Goal: Transaction & Acquisition: Purchase product/service

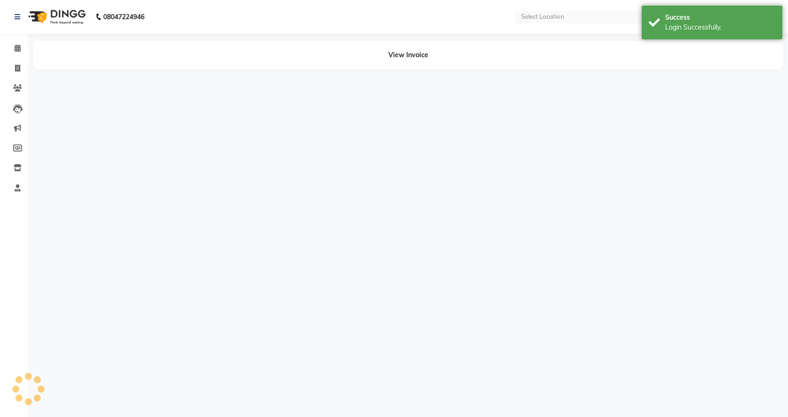
select select "en"
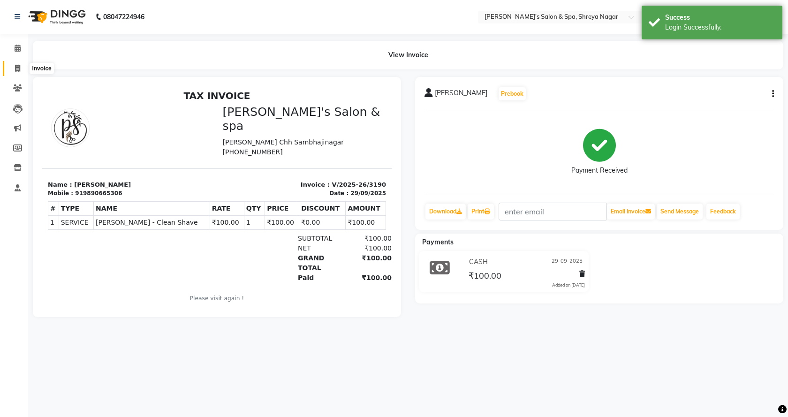
click at [16, 66] on icon at bounding box center [17, 68] width 5 height 7
select select "service"
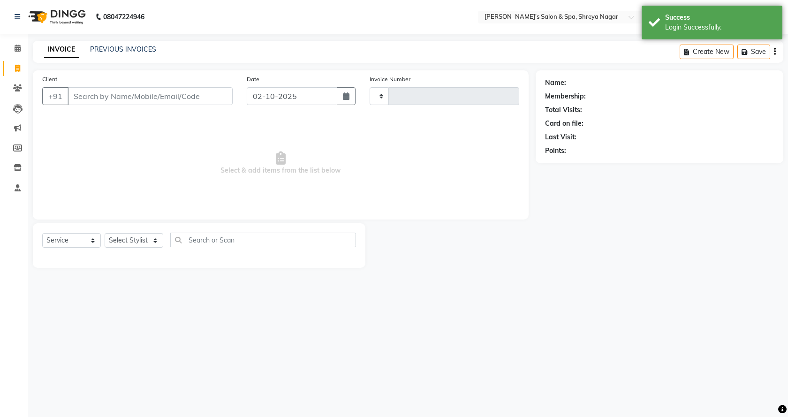
type input "3236"
select select "7591"
drag, startPoint x: 132, startPoint y: 87, endPoint x: 117, endPoint y: 91, distance: 15.8
click at [130, 89] on input "Client" at bounding box center [150, 96] width 165 height 18
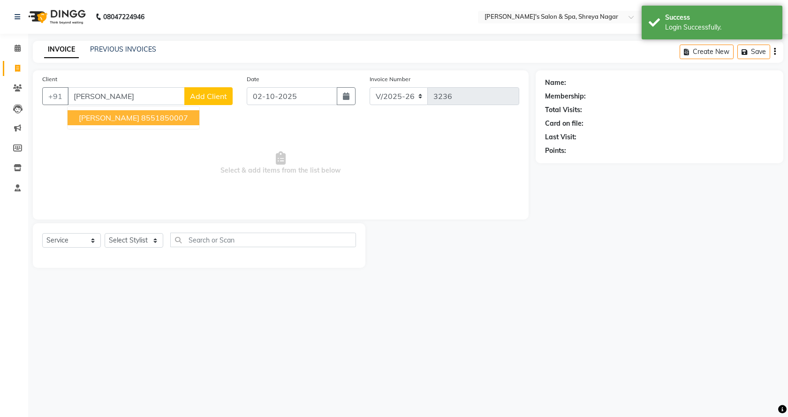
click at [119, 121] on span "[PERSON_NAME]" at bounding box center [109, 117] width 61 height 9
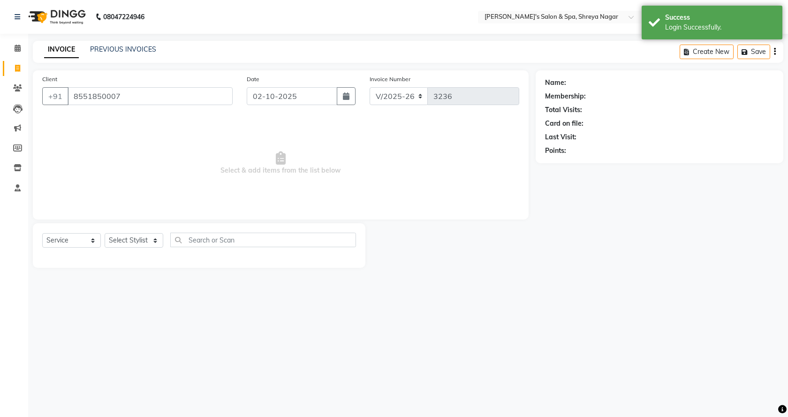
type input "8551850007"
select select "1: Object"
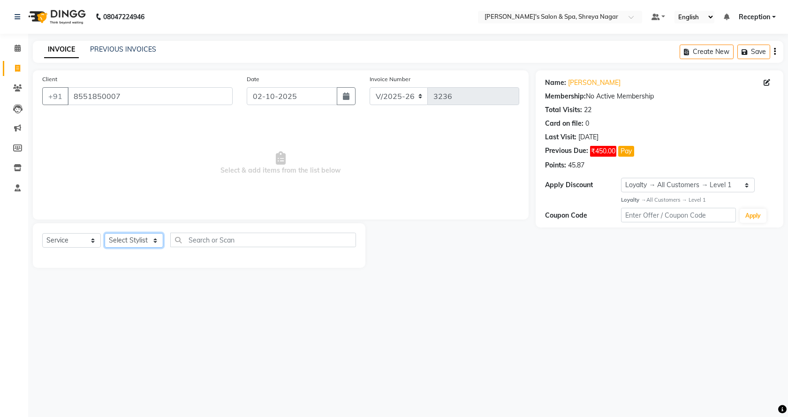
click at [152, 243] on select "Select Stylist [PERSON_NAME] [PERSON_NAME] [PERSON_NAME] Product Reception" at bounding box center [134, 240] width 59 height 15
select select "67480"
click at [105, 233] on select "Select Stylist [PERSON_NAME] [PERSON_NAME] [PERSON_NAME] Product Reception" at bounding box center [134, 240] width 59 height 15
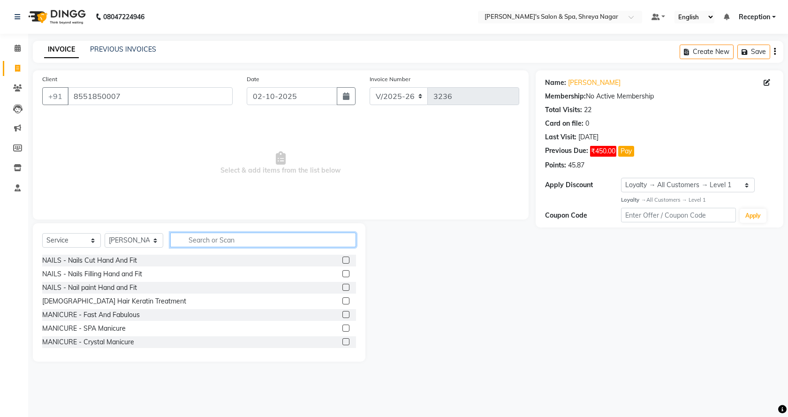
drag, startPoint x: 220, startPoint y: 243, endPoint x: 228, endPoint y: 240, distance: 8.9
click at [227, 241] on input "text" at bounding box center [263, 240] width 186 height 15
click at [273, 239] on input "text" at bounding box center [263, 240] width 186 height 15
drag, startPoint x: 177, startPoint y: 239, endPoint x: 243, endPoint y: 239, distance: 65.7
click at [243, 239] on input "text" at bounding box center [263, 240] width 186 height 15
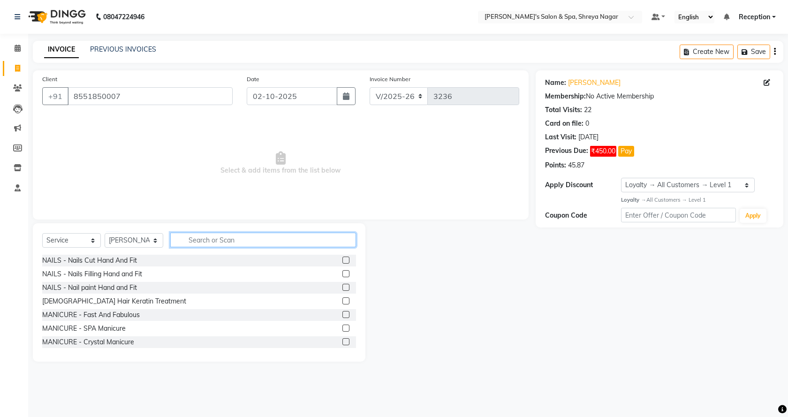
drag, startPoint x: 243, startPoint y: 239, endPoint x: 258, endPoint y: 248, distance: 17.1
click at [191, 248] on div "Select Service Product Membership Package Voucher Prepaid Gift Card Select Styl…" at bounding box center [199, 244] width 314 height 22
click at [259, 243] on input "text" at bounding box center [263, 240] width 186 height 15
click at [231, 239] on input "text" at bounding box center [263, 240] width 186 height 15
click at [230, 240] on input "text" at bounding box center [263, 240] width 186 height 15
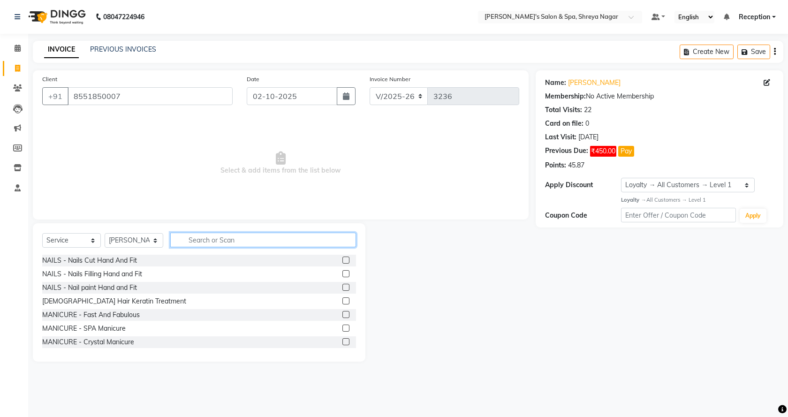
click at [230, 240] on input "text" at bounding box center [263, 240] width 186 height 15
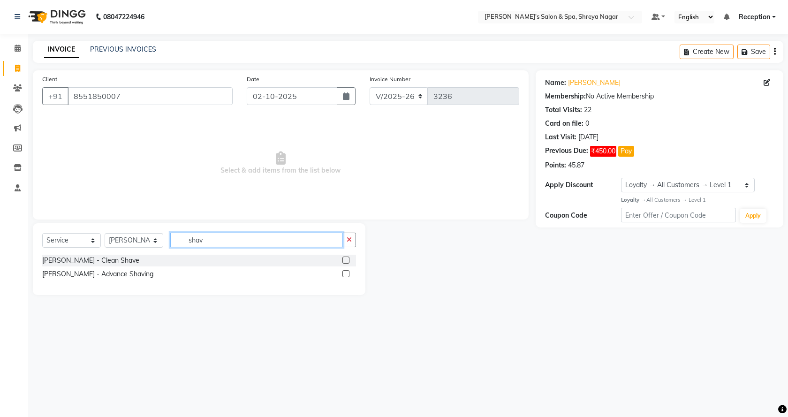
type input "shav"
click at [347, 259] on label at bounding box center [346, 260] width 7 height 7
click at [347, 259] on input "checkbox" at bounding box center [346, 261] width 6 height 6
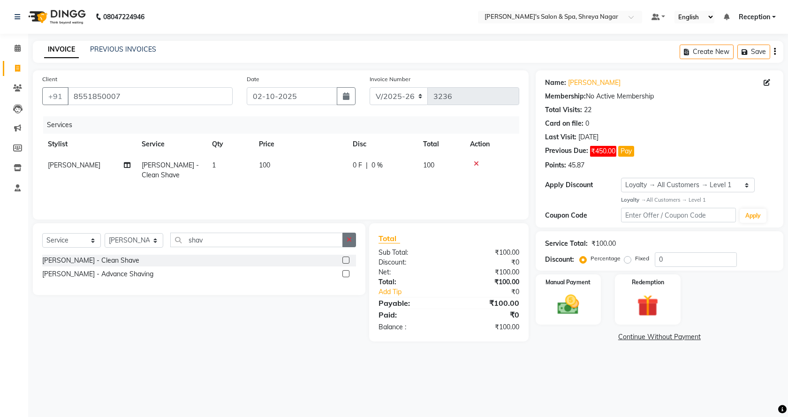
checkbox input "false"
click at [345, 234] on button "button" at bounding box center [350, 240] width 14 height 15
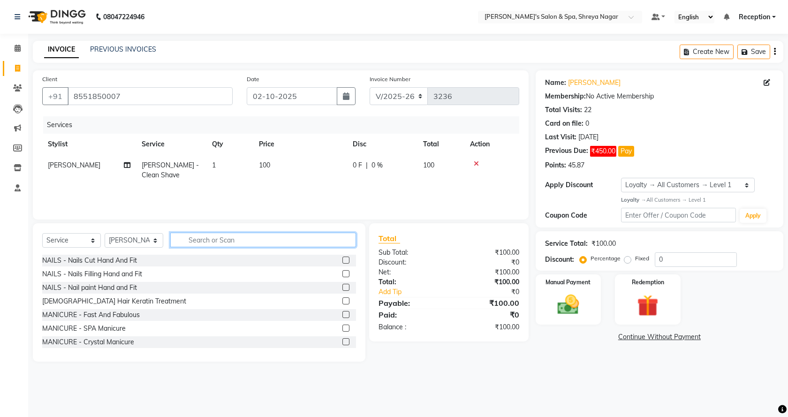
click at [303, 239] on input "text" at bounding box center [263, 240] width 186 height 15
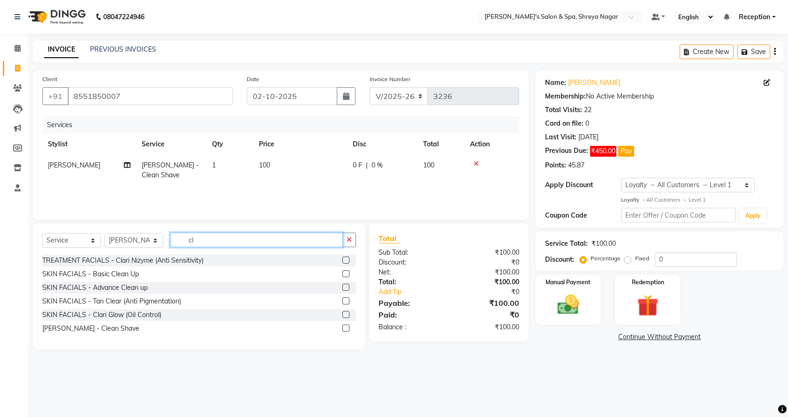
type input "cl"
click at [345, 272] on label at bounding box center [346, 273] width 7 height 7
click at [345, 272] on input "checkbox" at bounding box center [346, 274] width 6 height 6
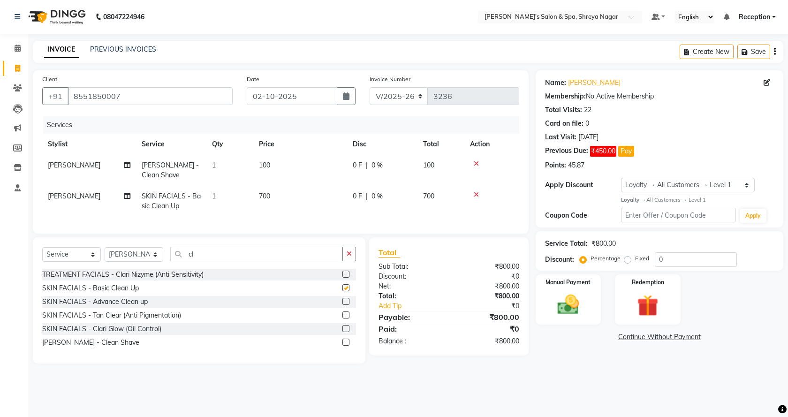
checkbox input "false"
click at [339, 261] on input "cl" at bounding box center [256, 254] width 173 height 15
click at [287, 192] on td "700" at bounding box center [300, 201] width 94 height 31
select select "67480"
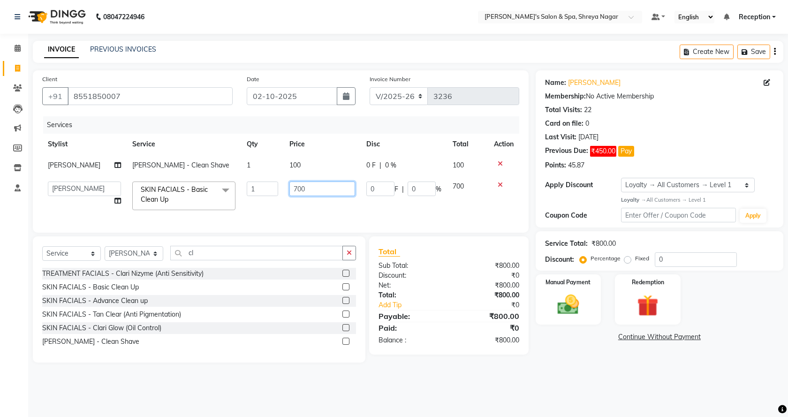
click at [303, 193] on input "700" at bounding box center [323, 189] width 66 height 15
type input "7"
type input "1000"
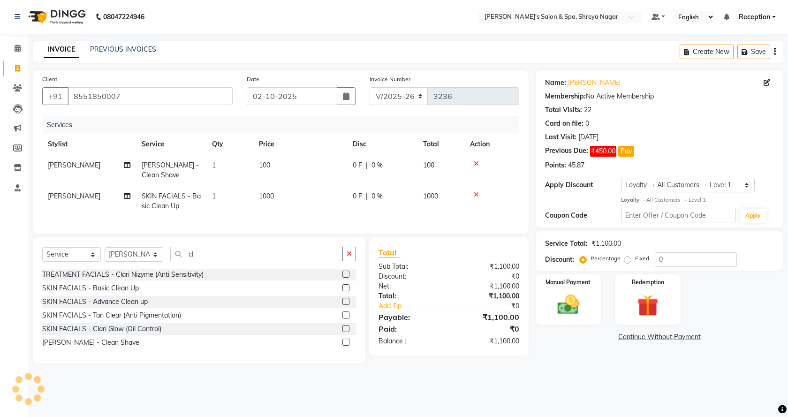
click at [583, 360] on div "Name: [PERSON_NAME] Membership: No Active Membership Total Visits: 22 Card on f…" at bounding box center [663, 216] width 255 height 293
click at [623, 336] on link "Continue Without Payment" at bounding box center [660, 337] width 244 height 10
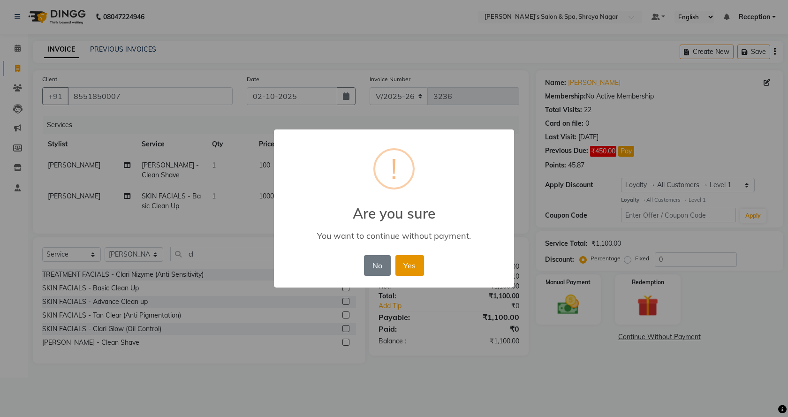
click at [416, 261] on button "Yes" at bounding box center [410, 265] width 29 height 21
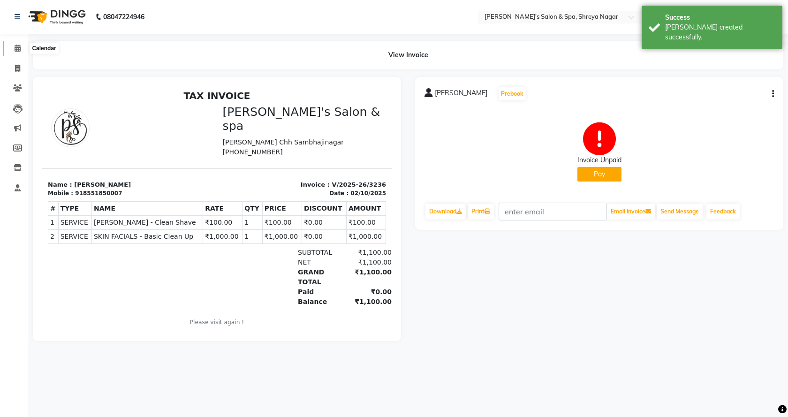
drag, startPoint x: 19, startPoint y: 50, endPoint x: 20, endPoint y: 55, distance: 5.2
click at [20, 50] on icon at bounding box center [18, 48] width 6 height 7
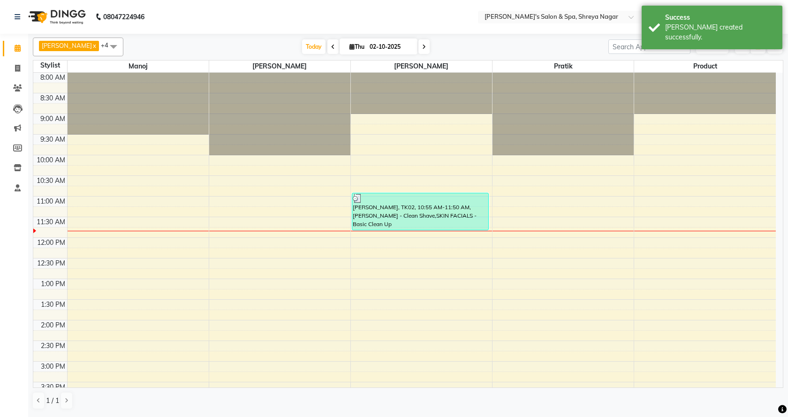
click at [328, 47] on span at bounding box center [333, 46] width 11 height 15
type input "01-10-2025"
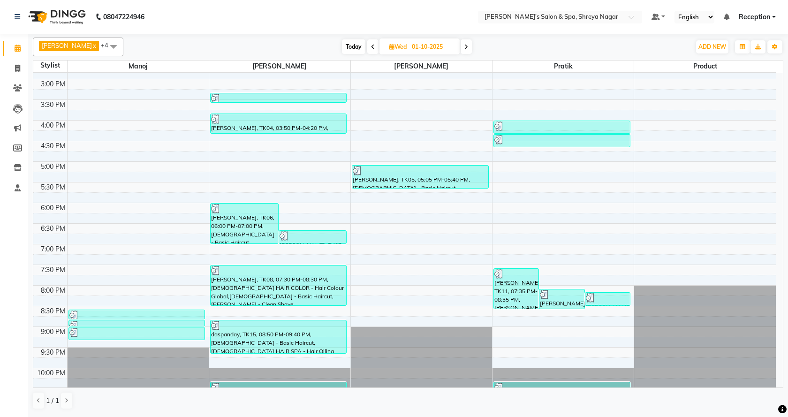
scroll to position [304, 0]
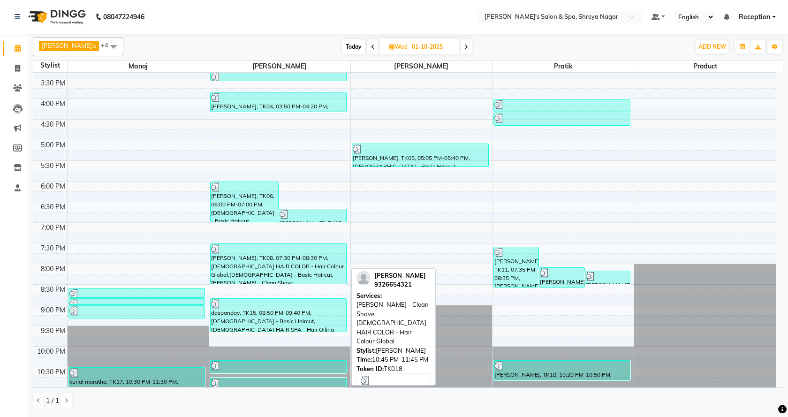
click at [264, 386] on div at bounding box center [278, 383] width 135 height 9
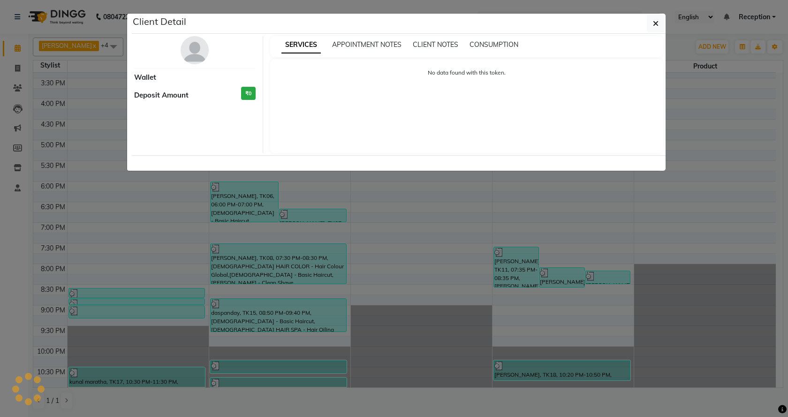
select select "3"
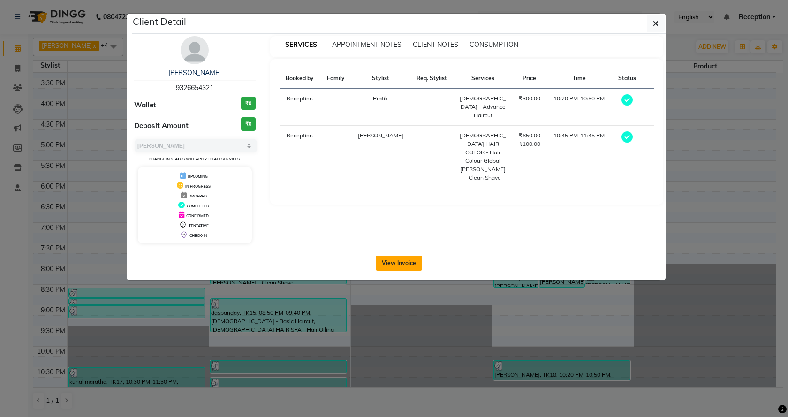
click at [390, 257] on button "View Invoice" at bounding box center [399, 263] width 46 height 15
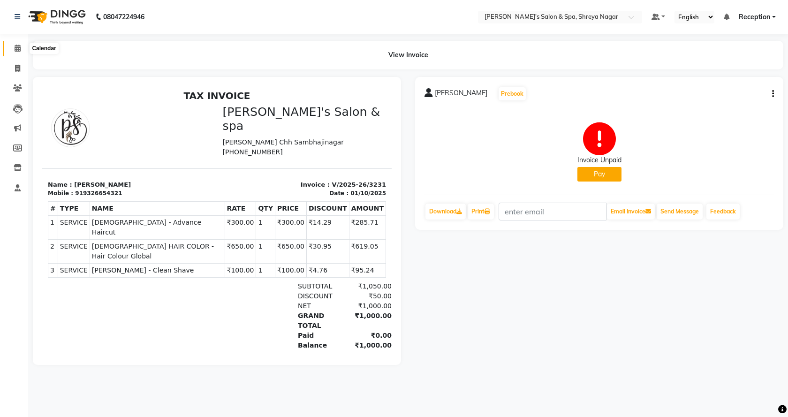
click at [16, 53] on span at bounding box center [17, 48] width 16 height 11
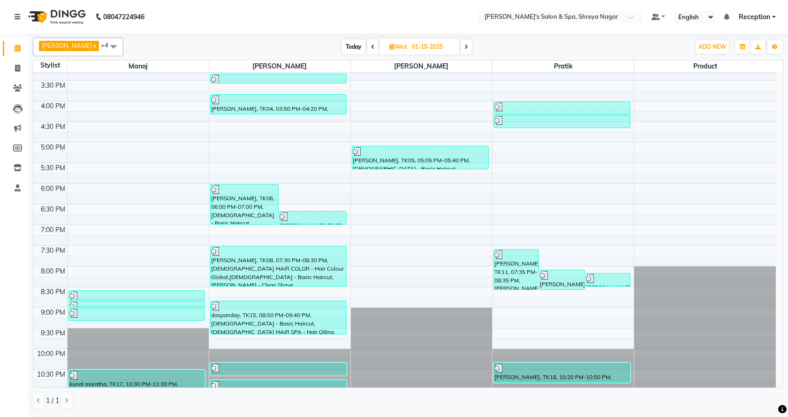
scroll to position [304, 0]
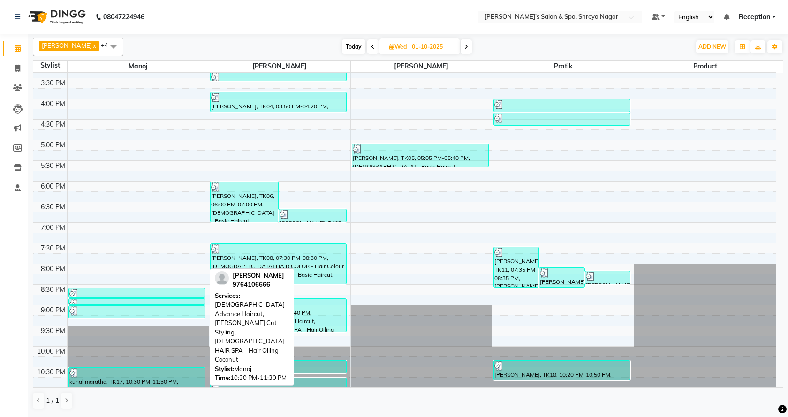
click at [179, 383] on div "kunal maratha, TK17, 10:30 PM-11:30 PM, [DEMOGRAPHIC_DATA] - Advance Haircut,[P…" at bounding box center [137, 377] width 136 height 19
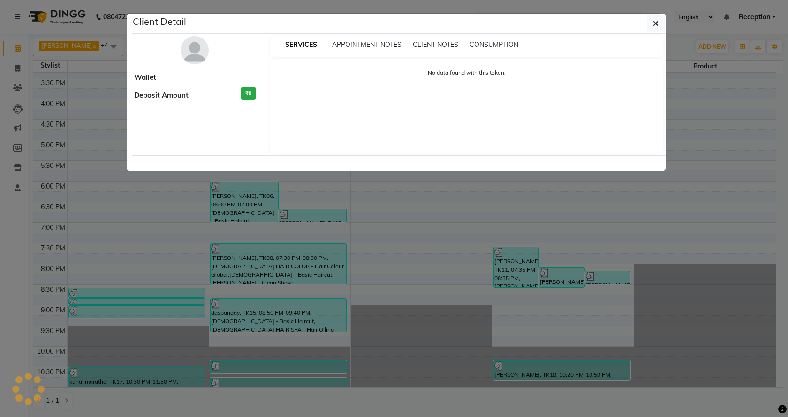
select select "3"
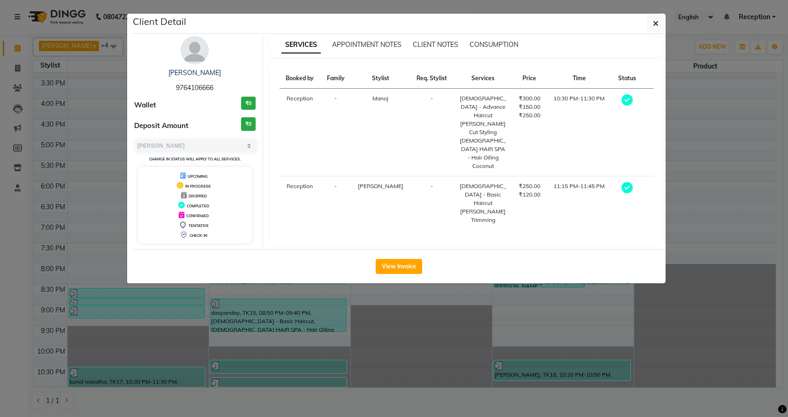
click at [657, 20] on icon "button" at bounding box center [656, 24] width 6 height 8
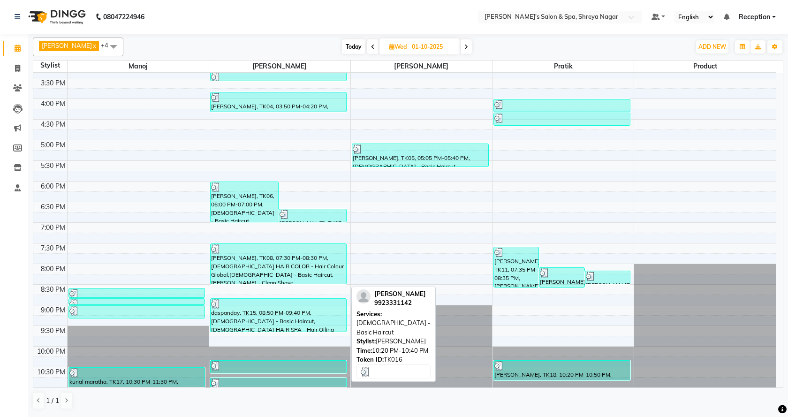
click at [306, 362] on div at bounding box center [278, 365] width 135 height 9
select select "3"
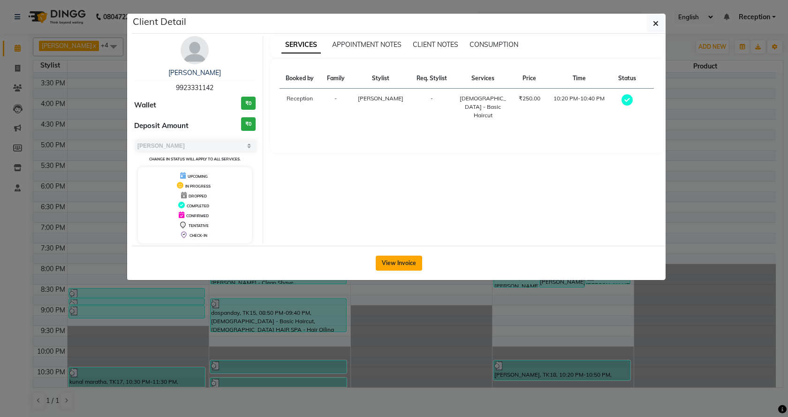
click at [390, 260] on button "View Invoice" at bounding box center [399, 263] width 46 height 15
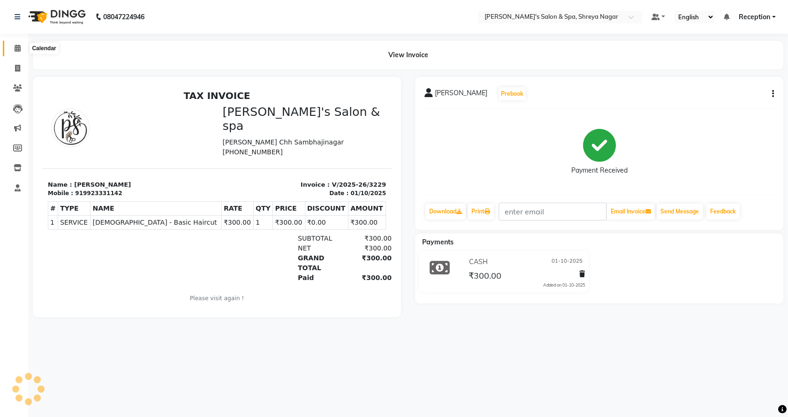
click at [16, 47] on icon at bounding box center [18, 48] width 6 height 7
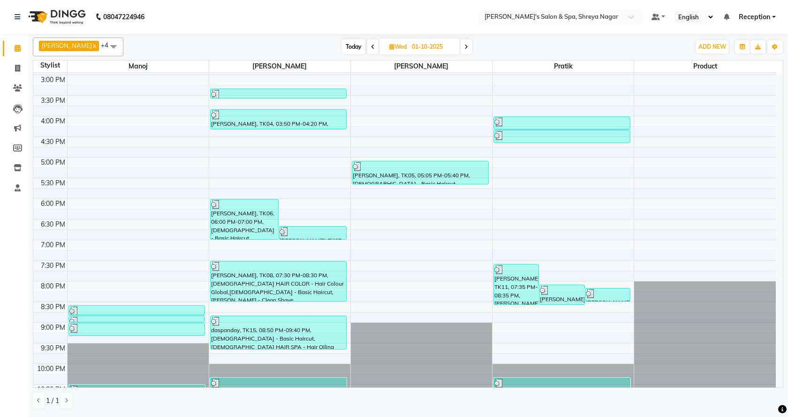
scroll to position [304, 0]
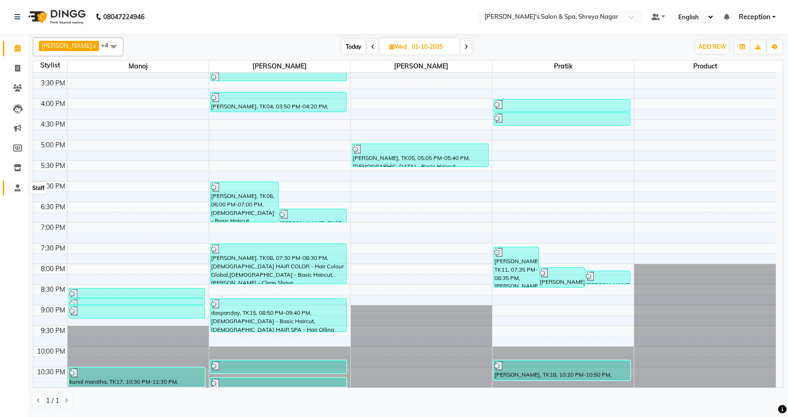
click at [22, 186] on span at bounding box center [17, 188] width 16 height 11
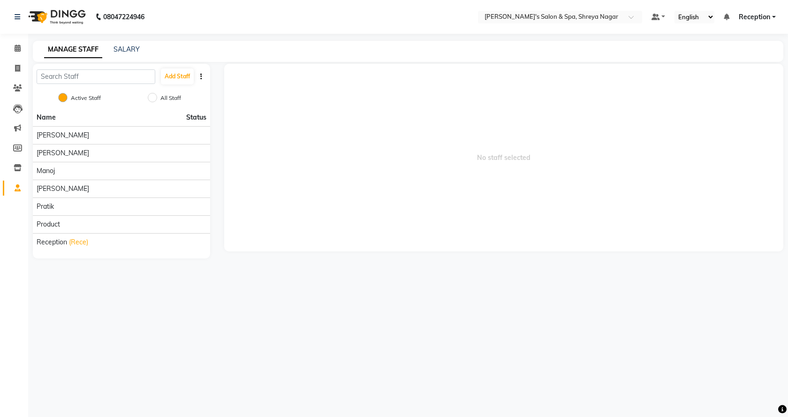
click at [119, 44] on div "MANAGE STAFF SALARY" at bounding box center [408, 51] width 751 height 21
click at [135, 49] on link "SALARY" at bounding box center [127, 49] width 26 height 8
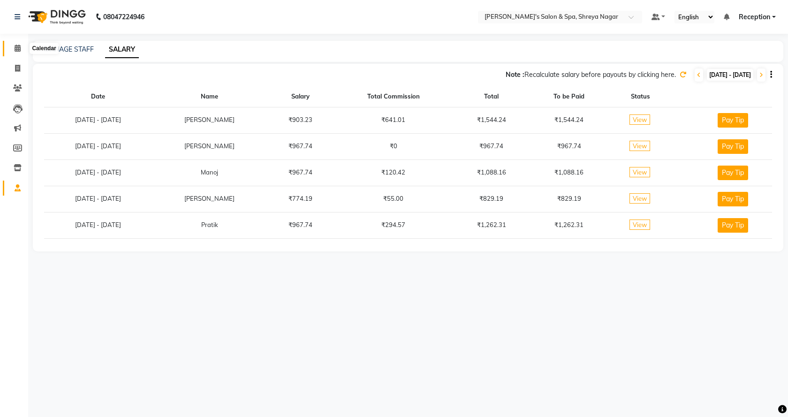
click at [16, 48] on icon at bounding box center [18, 48] width 6 height 7
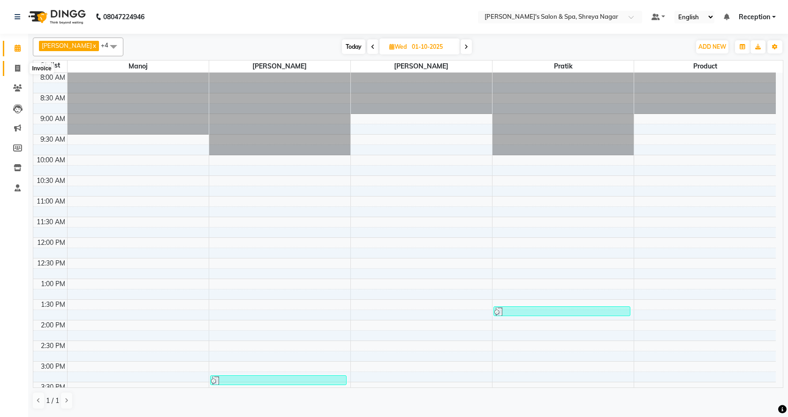
click at [19, 67] on icon at bounding box center [17, 68] width 5 height 7
select select "service"
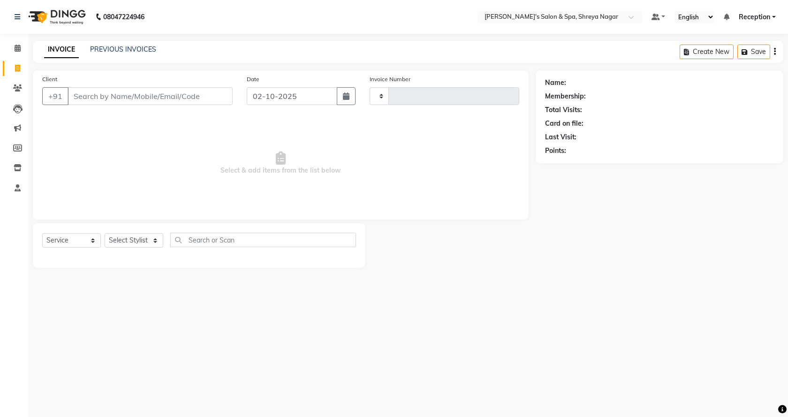
type input "3237"
select select "7591"
click at [154, 99] on input "Client" at bounding box center [150, 96] width 165 height 18
click at [155, 98] on input "Client" at bounding box center [150, 96] width 165 height 18
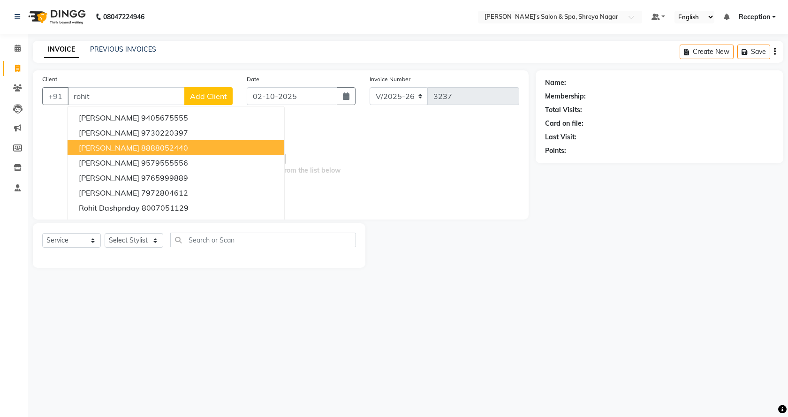
click at [115, 153] on button "[PERSON_NAME] 8888052440" at bounding box center [176, 147] width 217 height 15
type input "8888052440"
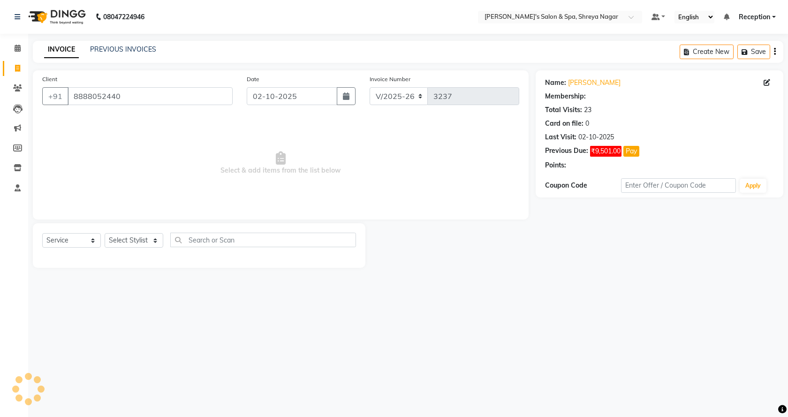
select select "1: Object"
click at [144, 246] on select "Select Stylist [PERSON_NAME] [PERSON_NAME] [PERSON_NAME] Product Reception" at bounding box center [134, 240] width 59 height 15
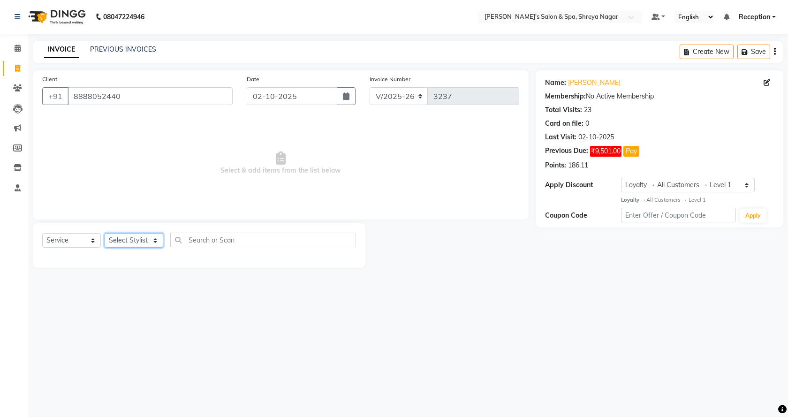
select select "67479"
click at [105, 233] on select "Select Stylist [PERSON_NAME] [PERSON_NAME] [PERSON_NAME] Product Reception" at bounding box center [134, 240] width 59 height 15
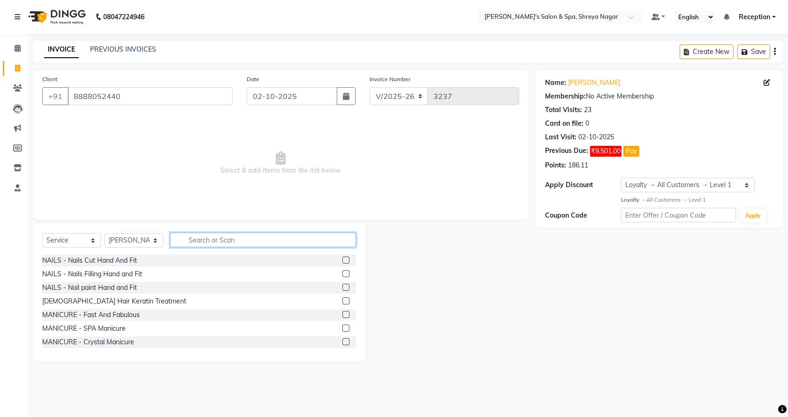
click at [220, 240] on input "text" at bounding box center [263, 240] width 186 height 15
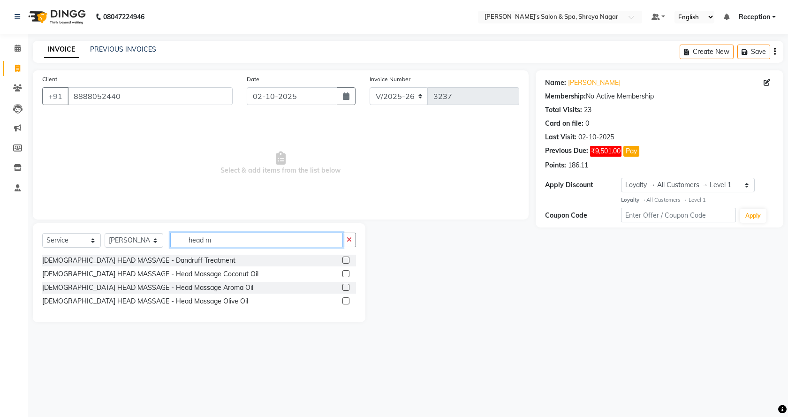
type input "head m"
click at [346, 273] on label at bounding box center [346, 273] width 7 height 7
click at [346, 273] on input "checkbox" at bounding box center [346, 274] width 6 height 6
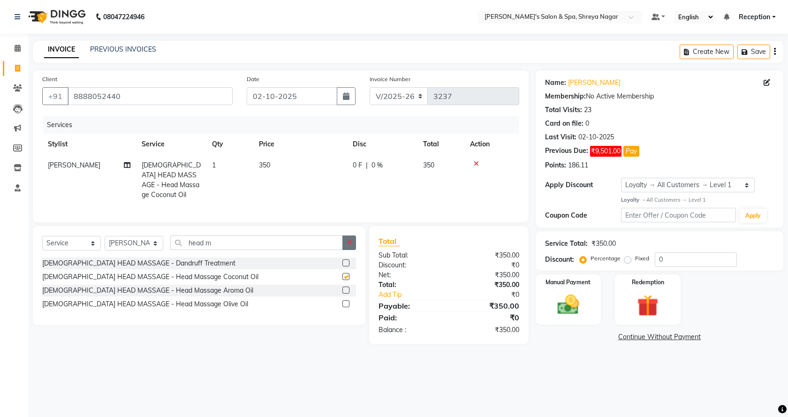
checkbox input "false"
click at [321, 241] on input "head m" at bounding box center [256, 243] width 173 height 15
click at [477, 163] on icon at bounding box center [476, 164] width 5 height 7
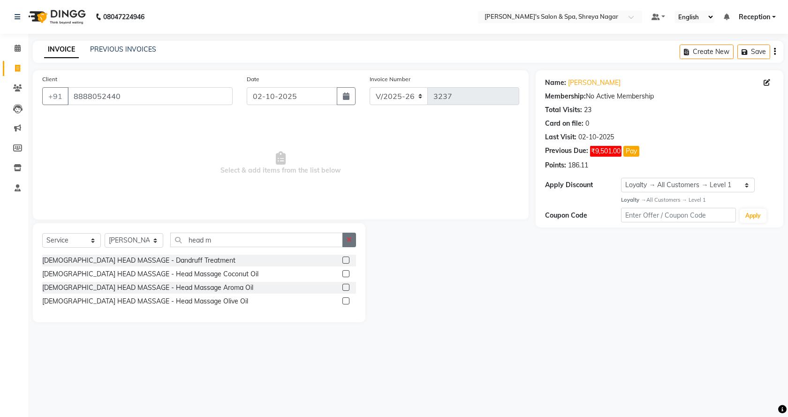
click at [353, 236] on button "button" at bounding box center [350, 240] width 14 height 15
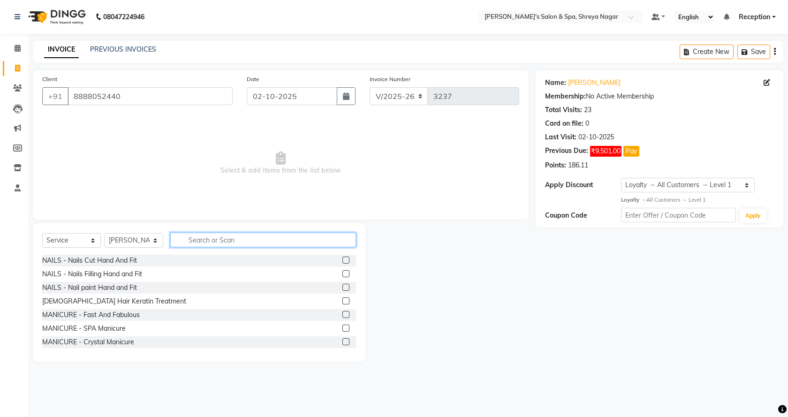
click at [324, 238] on input "text" at bounding box center [263, 240] width 186 height 15
drag, startPoint x: 324, startPoint y: 238, endPoint x: 318, endPoint y: 239, distance: 5.7
click at [321, 239] on input "text" at bounding box center [263, 240] width 186 height 15
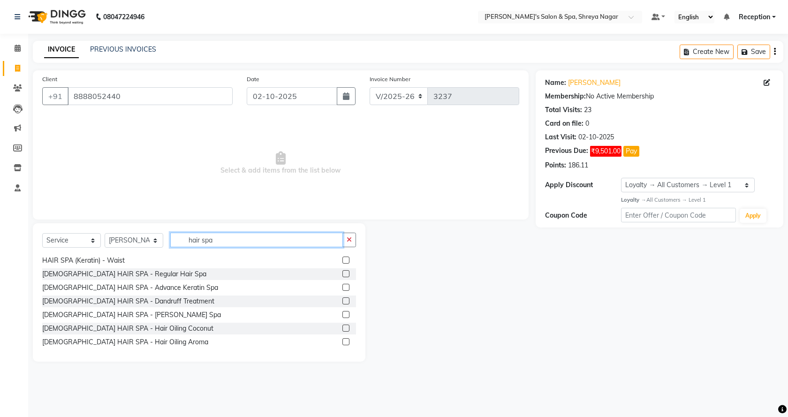
scroll to position [165, 0]
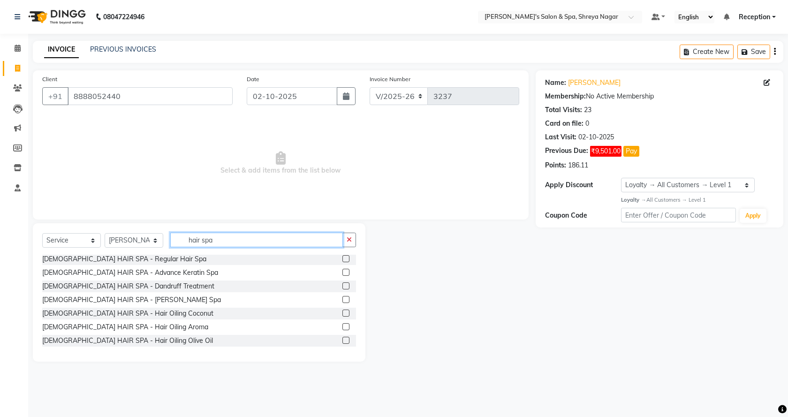
type input "hair spa"
click at [343, 312] on label at bounding box center [346, 313] width 7 height 7
click at [343, 312] on input "checkbox" at bounding box center [346, 314] width 6 height 6
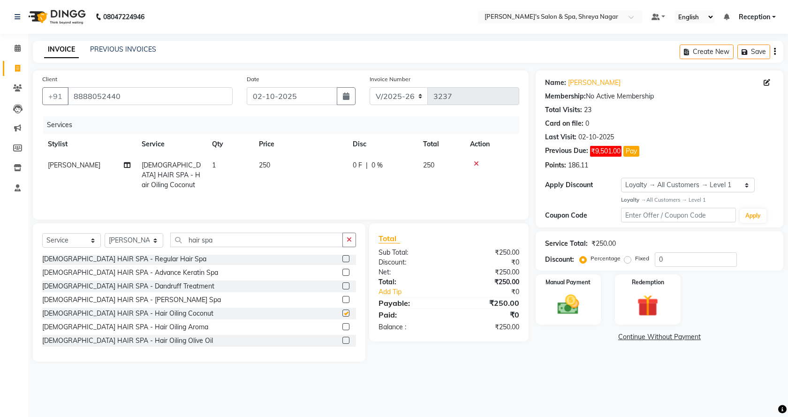
checkbox input "false"
click at [352, 243] on button "button" at bounding box center [350, 240] width 14 height 15
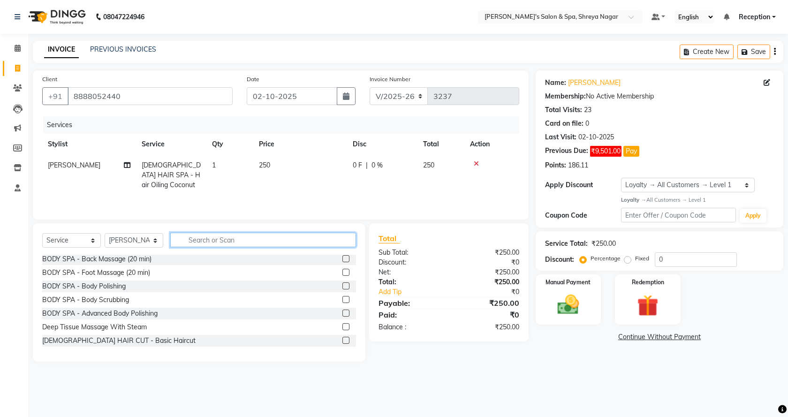
click at [320, 239] on input "text" at bounding box center [263, 240] width 186 height 15
click at [315, 240] on input "text" at bounding box center [263, 240] width 186 height 15
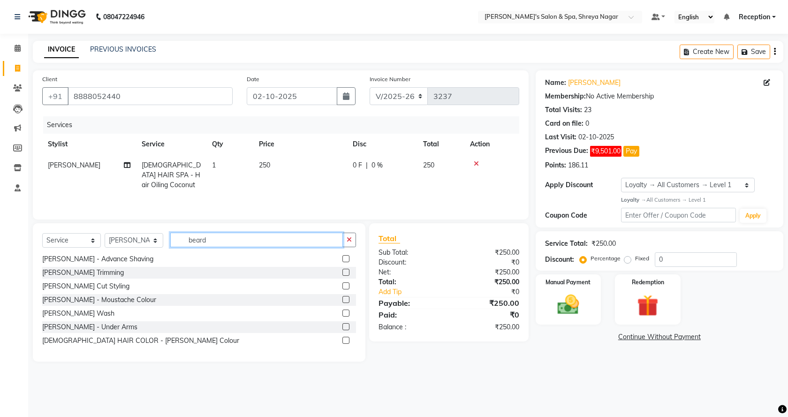
type input "beard"
click at [343, 284] on label at bounding box center [346, 286] width 7 height 7
click at [343, 284] on input "checkbox" at bounding box center [346, 286] width 6 height 6
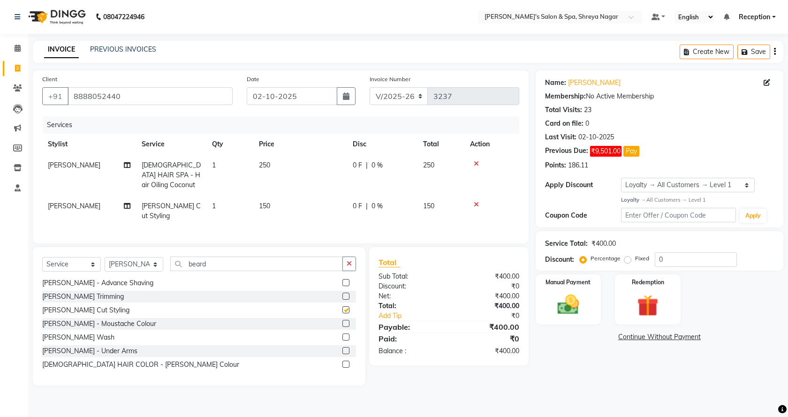
checkbox input "false"
click at [347, 260] on icon "button" at bounding box center [349, 263] width 5 height 7
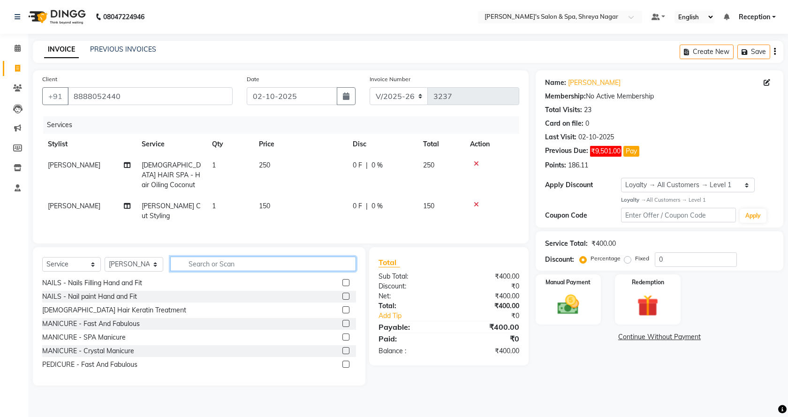
click at [322, 259] on input "text" at bounding box center [263, 264] width 186 height 15
click at [322, 261] on input "text" at bounding box center [263, 264] width 186 height 15
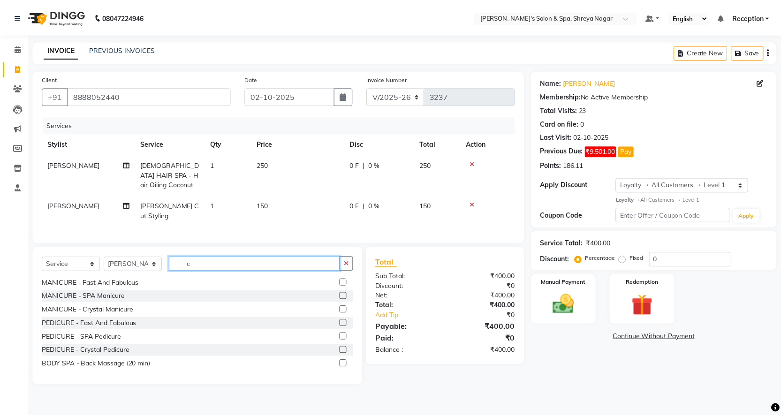
scroll to position [0, 0]
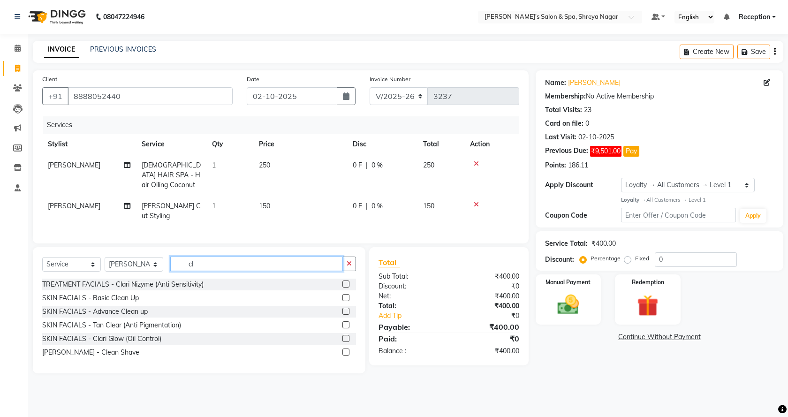
type input "cl"
click at [348, 295] on label at bounding box center [346, 297] width 7 height 7
click at [348, 295] on input "checkbox" at bounding box center [346, 298] width 6 height 6
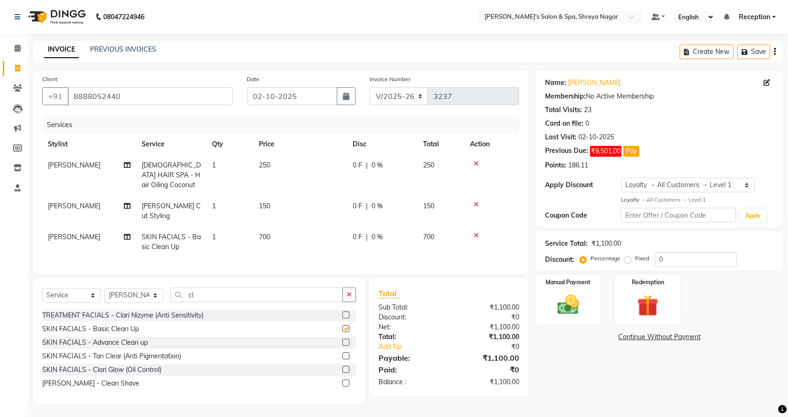
checkbox input "false"
click at [352, 292] on button "button" at bounding box center [350, 295] width 14 height 15
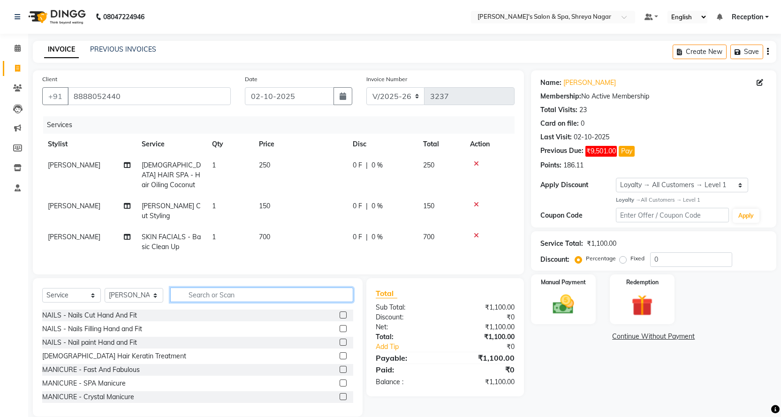
click at [310, 291] on input "text" at bounding box center [261, 295] width 183 height 15
click at [309, 296] on input "text" at bounding box center [261, 295] width 183 height 15
click at [279, 289] on input "text" at bounding box center [261, 295] width 183 height 15
click at [279, 292] on input "text" at bounding box center [261, 295] width 183 height 15
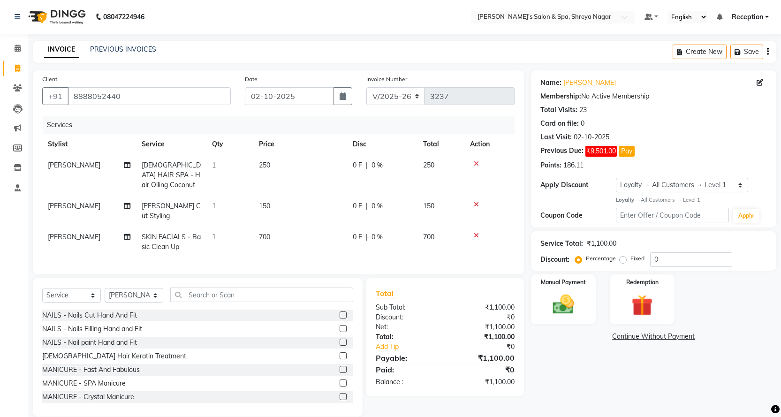
click at [286, 196] on td "150" at bounding box center [300, 211] width 94 height 31
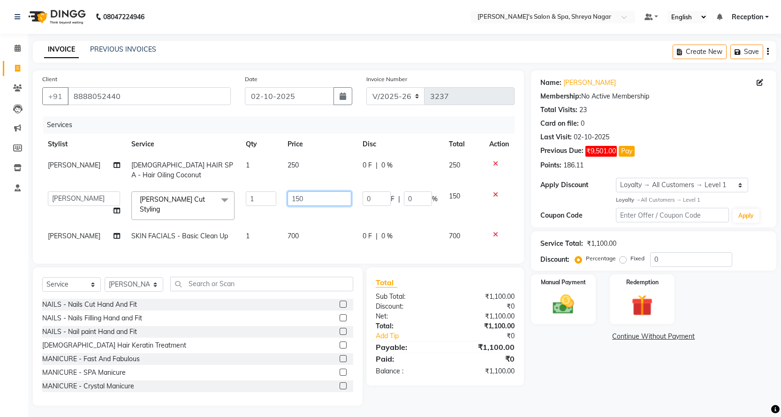
click at [314, 202] on input "150" at bounding box center [320, 198] width 64 height 15
type input "1"
type input "200"
click at [583, 372] on div "Name: [PERSON_NAME] Membership: No Active Membership Total Visits: 23 Card on f…" at bounding box center [657, 238] width 253 height 336
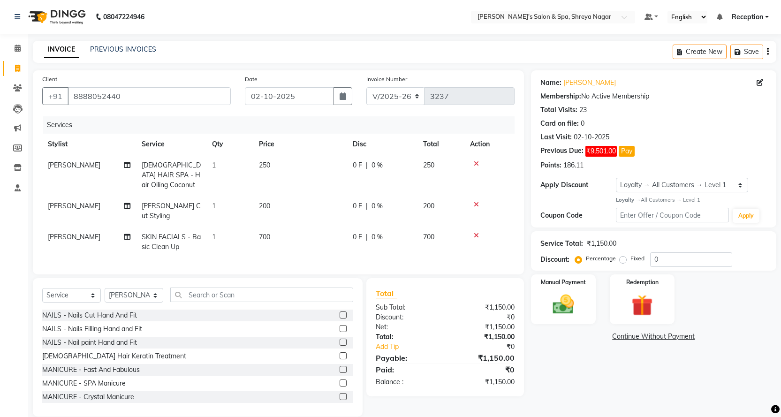
scroll to position [11, 0]
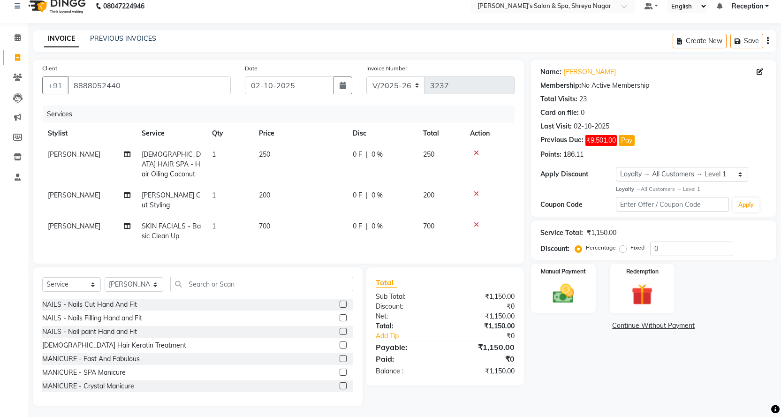
click at [291, 186] on td "200" at bounding box center [300, 200] width 94 height 31
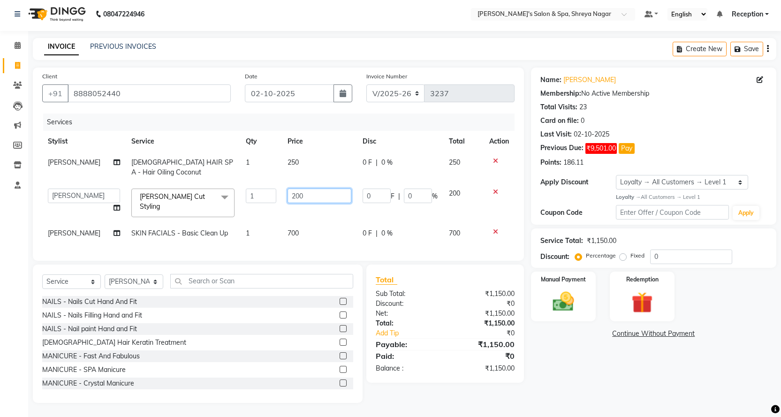
click at [320, 190] on input "200" at bounding box center [320, 196] width 64 height 15
type input "2"
type input "250"
drag, startPoint x: 548, startPoint y: 375, endPoint x: 540, endPoint y: 362, distance: 15.4
click at [548, 375] on div "Name: [PERSON_NAME] Membership: No Active Membership Total Visits: 23 Card on f…" at bounding box center [657, 236] width 253 height 336
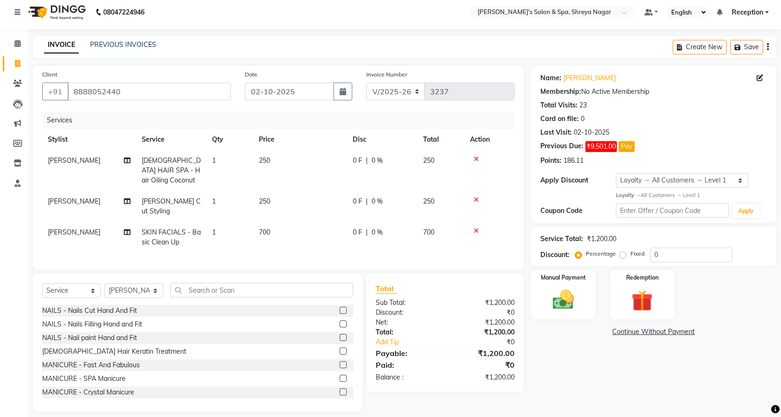
scroll to position [0, 0]
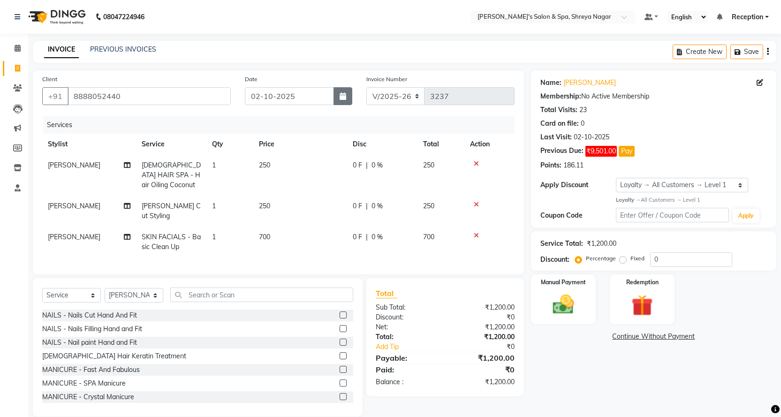
click at [349, 95] on button "button" at bounding box center [343, 96] width 19 height 18
select select "10"
select select "2025"
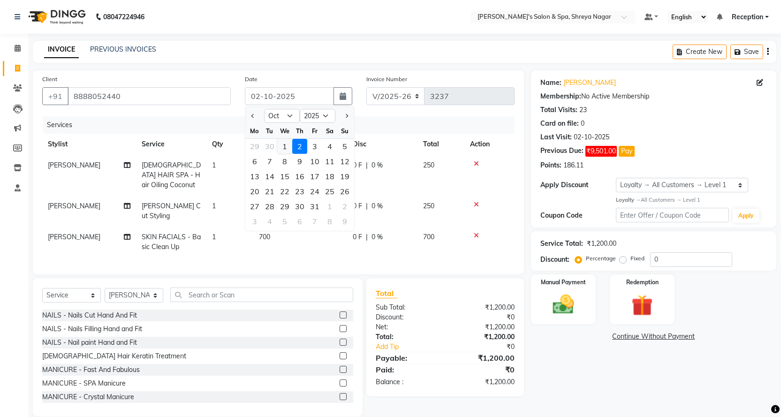
click at [287, 147] on div "1" at bounding box center [284, 146] width 15 height 15
type input "01-10-2025"
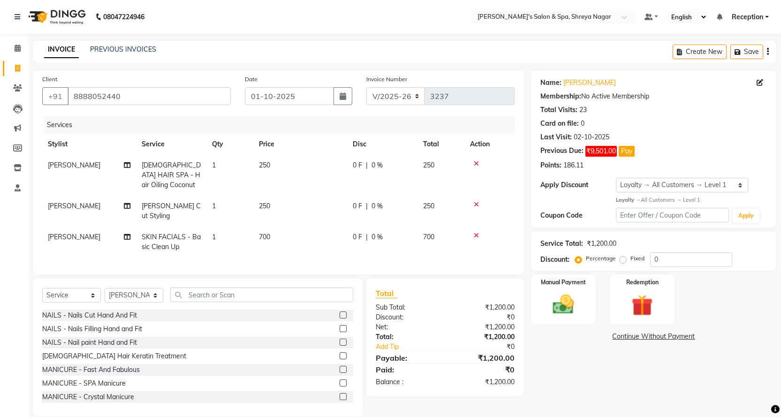
scroll to position [11, 0]
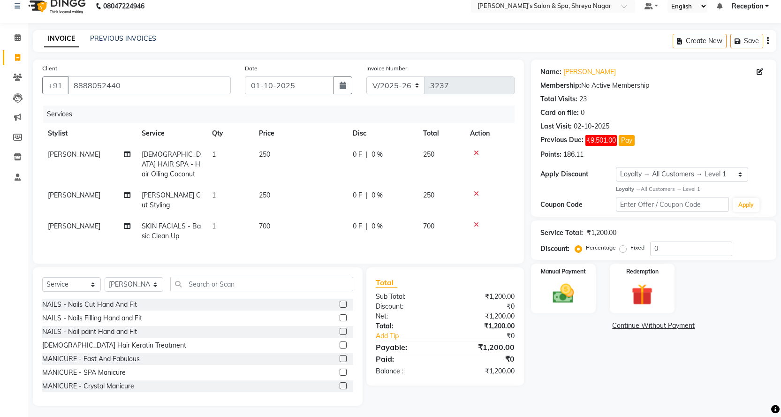
click at [623, 326] on link "Continue Without Payment" at bounding box center [654, 326] width 242 height 10
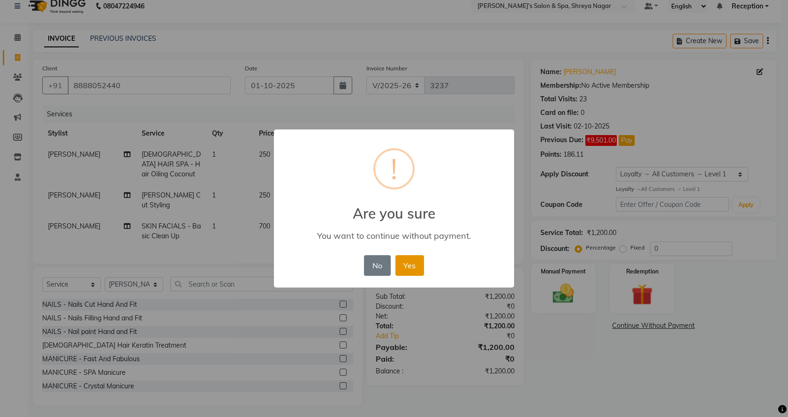
click at [415, 267] on button "Yes" at bounding box center [410, 265] width 29 height 21
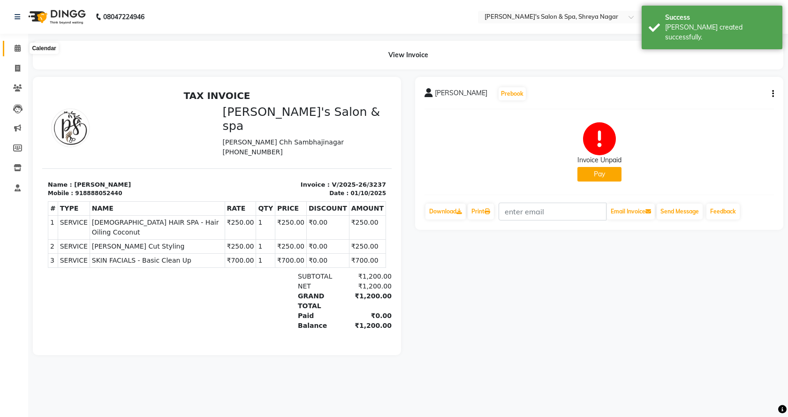
click at [21, 50] on icon at bounding box center [18, 48] width 6 height 7
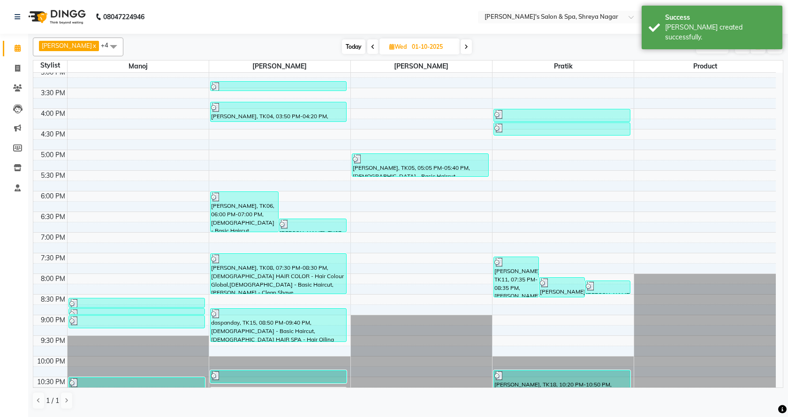
scroll to position [304, 0]
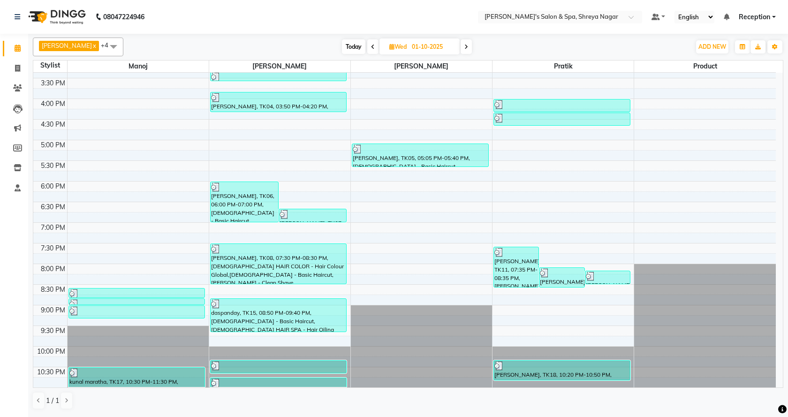
click at [465, 48] on icon at bounding box center [467, 47] width 4 height 6
type input "02-10-2025"
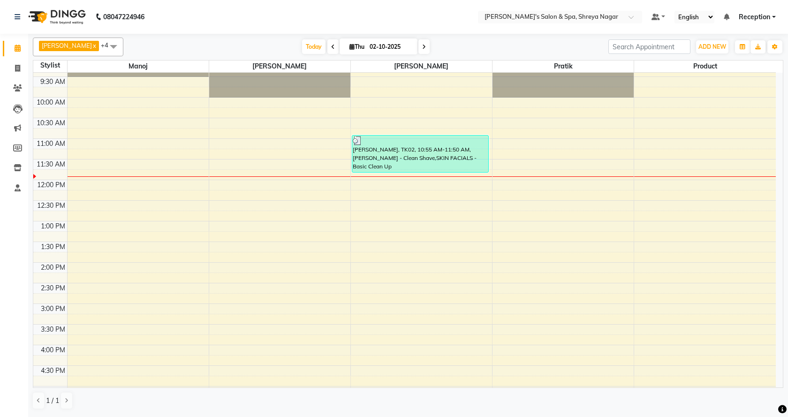
scroll to position [94, 0]
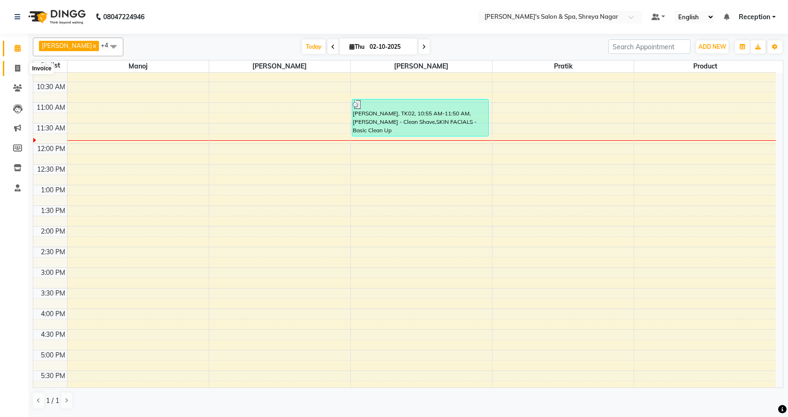
click at [17, 69] on icon at bounding box center [17, 68] width 5 height 7
select select "7591"
select select "service"
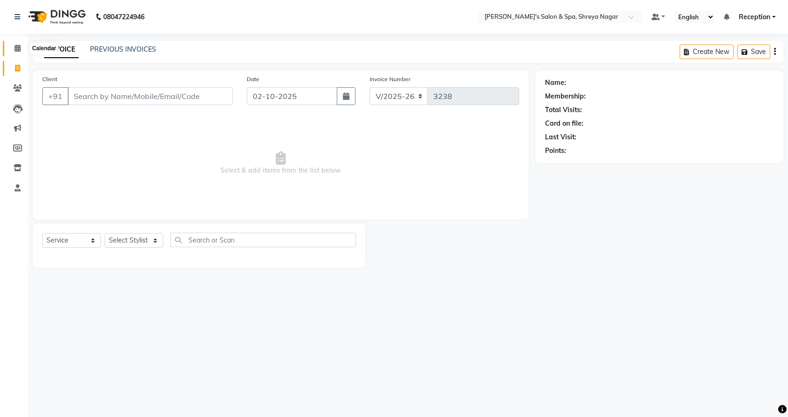
click at [20, 46] on icon at bounding box center [18, 48] width 6 height 7
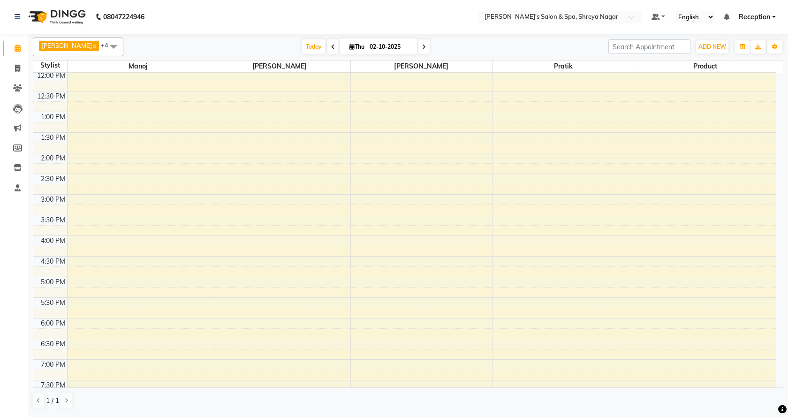
scroll to position [163, 0]
click at [327, 47] on div "Today Thu 02-10-2025" at bounding box center [366, 47] width 130 height 14
click at [328, 47] on span at bounding box center [333, 46] width 11 height 15
type input "01-10-2025"
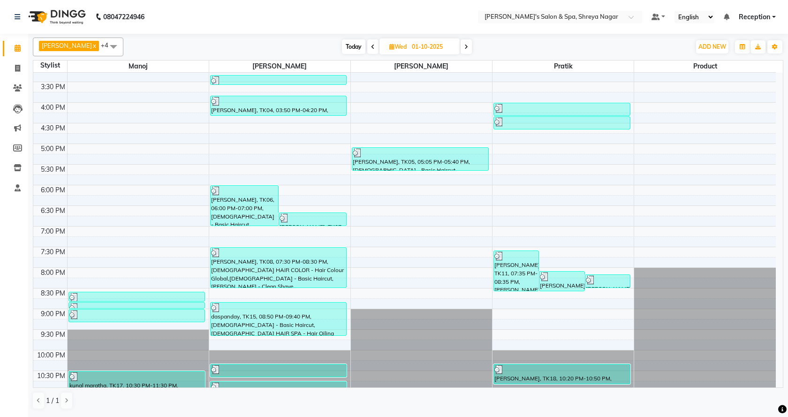
scroll to position [304, 0]
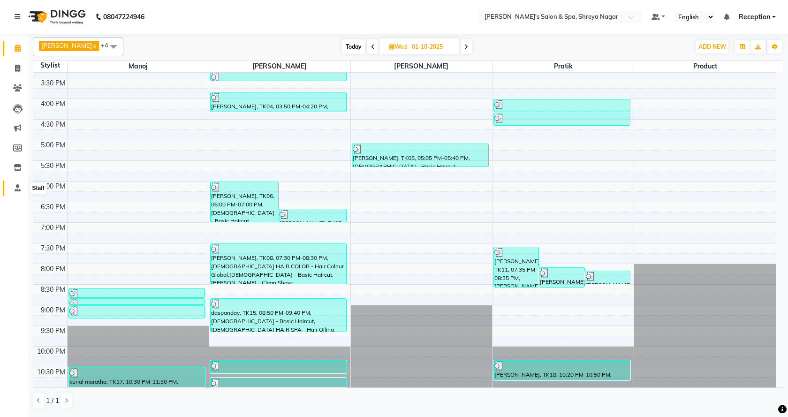
click at [10, 186] on span at bounding box center [17, 188] width 16 height 11
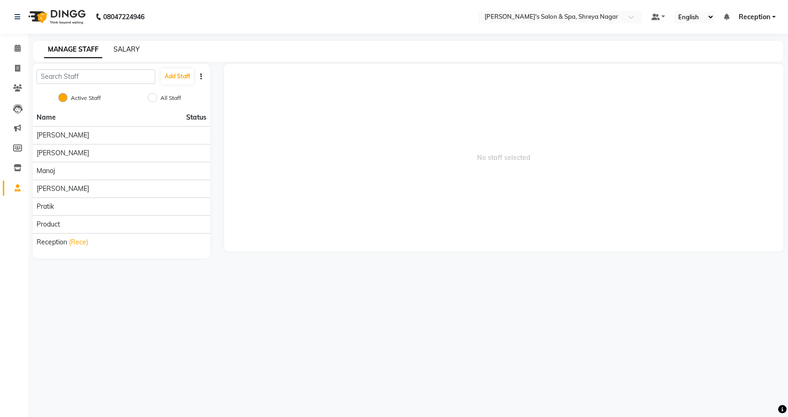
click at [122, 47] on link "SALARY" at bounding box center [127, 49] width 26 height 8
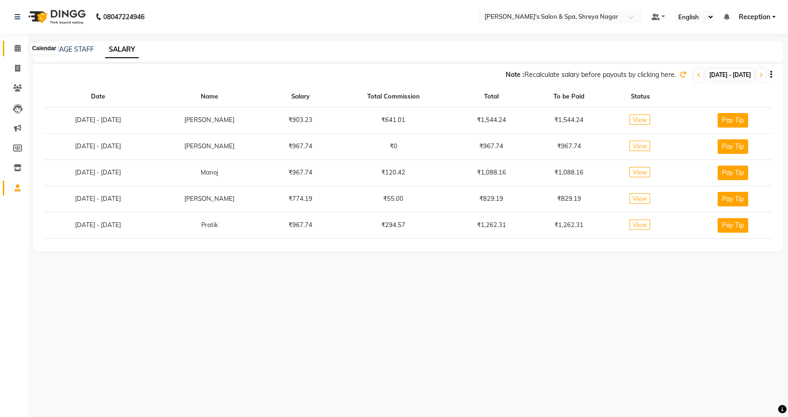
click at [17, 49] on icon at bounding box center [18, 48] width 6 height 7
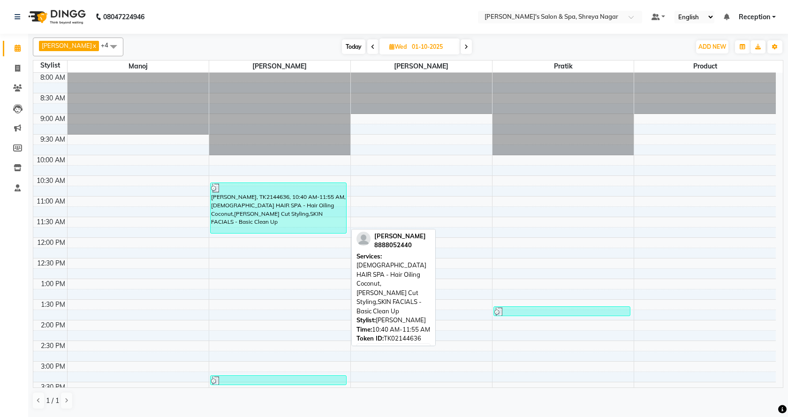
click at [271, 190] on div at bounding box center [278, 188] width 135 height 9
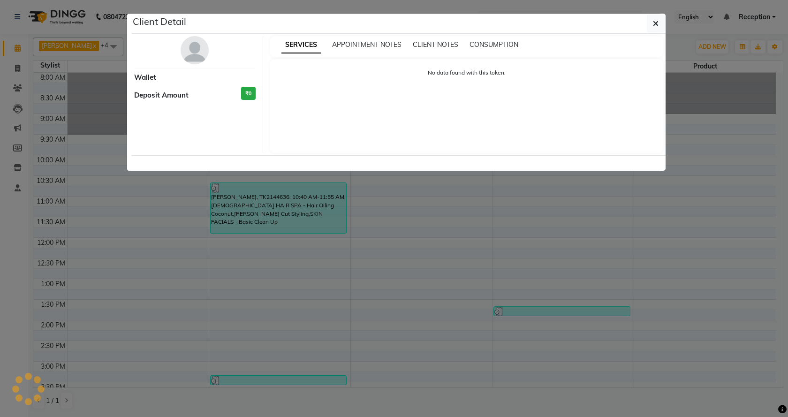
select select "3"
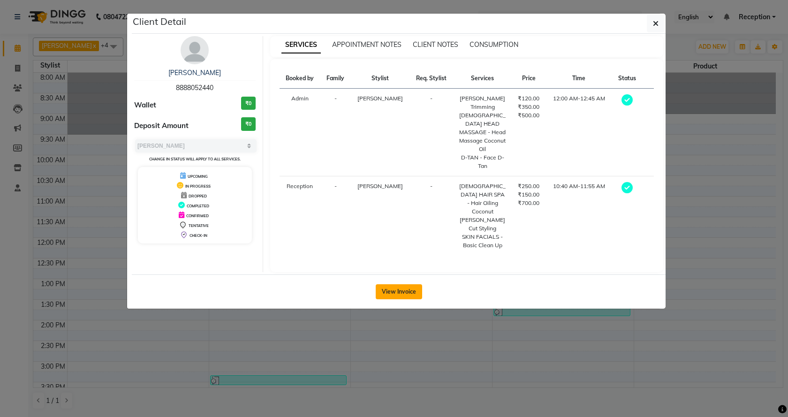
click at [402, 284] on button "View Invoice" at bounding box center [399, 291] width 46 height 15
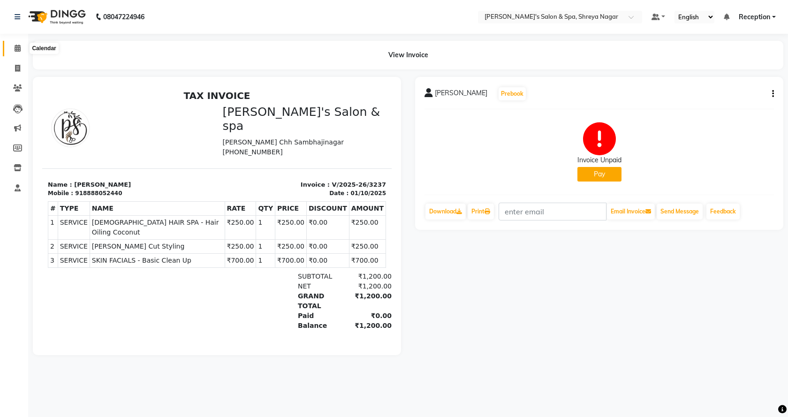
click at [18, 46] on icon at bounding box center [18, 48] width 6 height 7
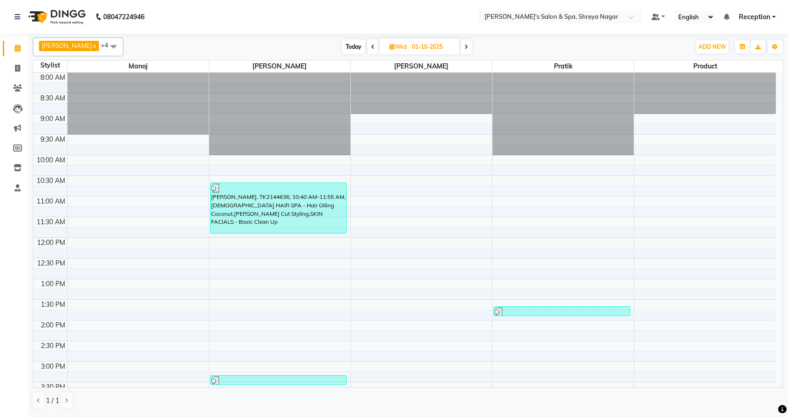
click at [367, 43] on span at bounding box center [372, 46] width 11 height 15
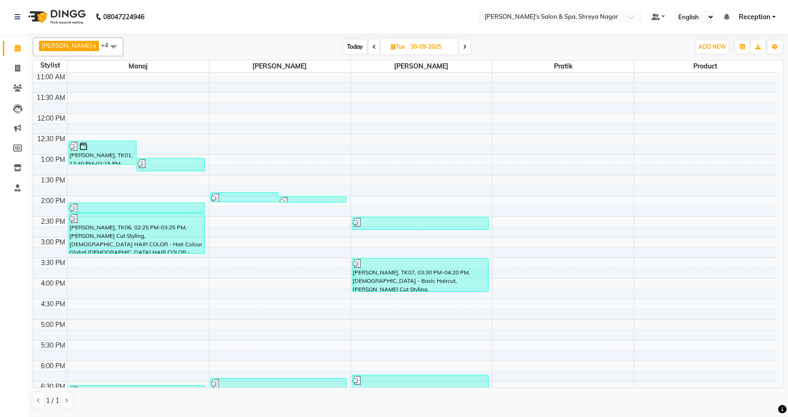
click at [463, 46] on icon at bounding box center [465, 47] width 4 height 6
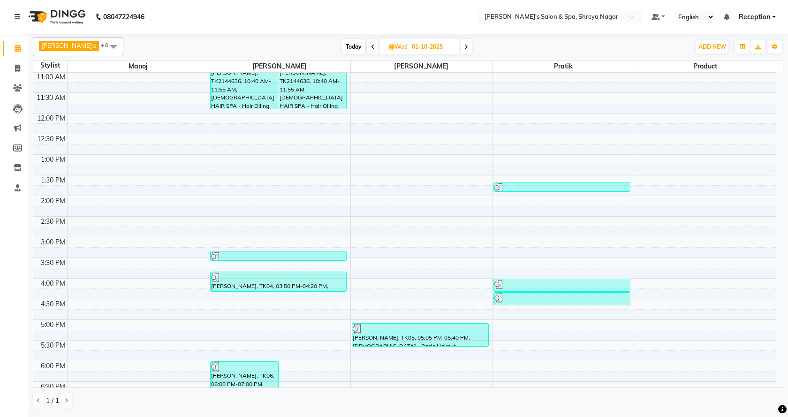
click at [465, 46] on icon at bounding box center [467, 47] width 4 height 6
type input "02-10-2025"
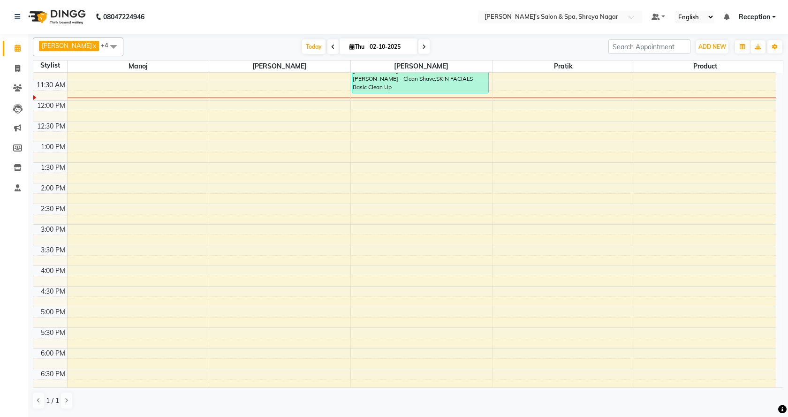
scroll to position [94, 0]
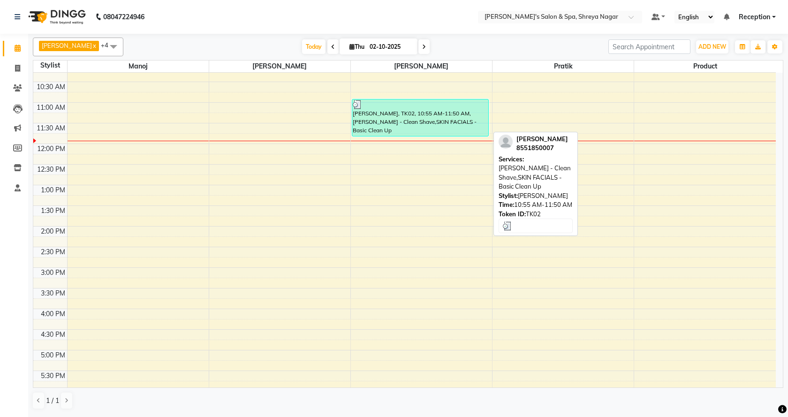
click at [416, 125] on div "[PERSON_NAME], TK02, 10:55 AM-11:50 AM, [PERSON_NAME] - Clean Shave,SKIN FACIAL…" at bounding box center [420, 117] width 136 height 37
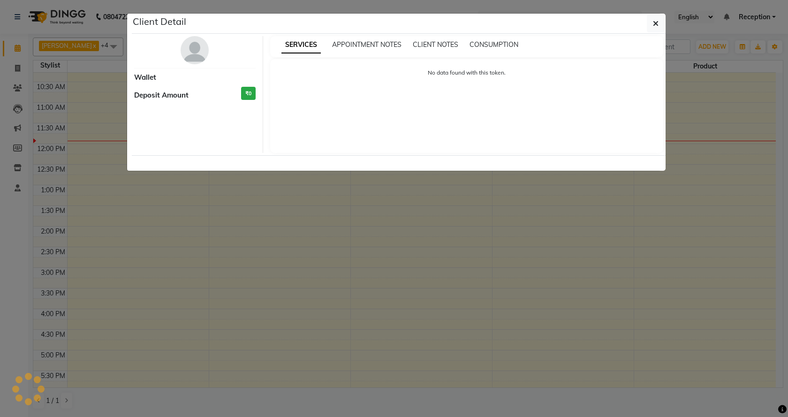
select select "3"
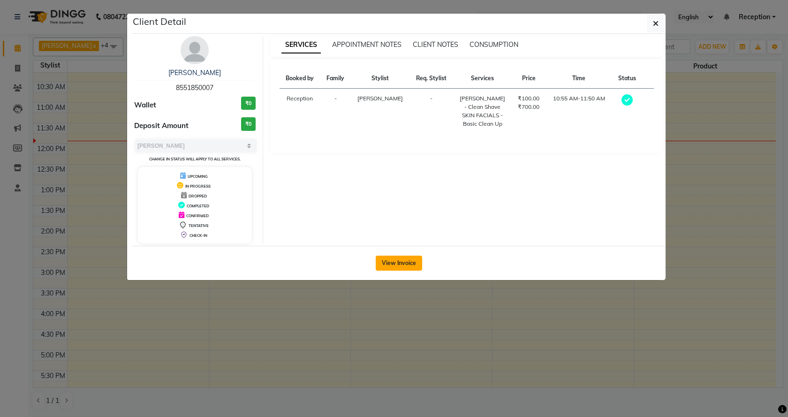
click at [412, 264] on button "View Invoice" at bounding box center [399, 263] width 46 height 15
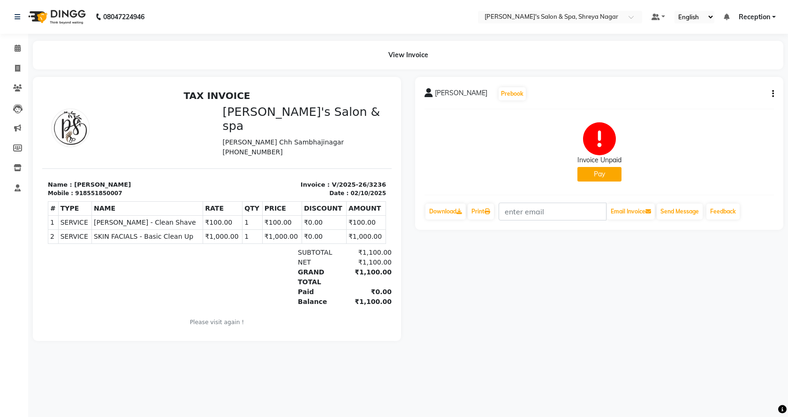
click at [773, 94] on icon "button" at bounding box center [774, 94] width 2 height 0
click at [725, 107] on div "Edit Invoice" at bounding box center [727, 106] width 64 height 12
select select "service"
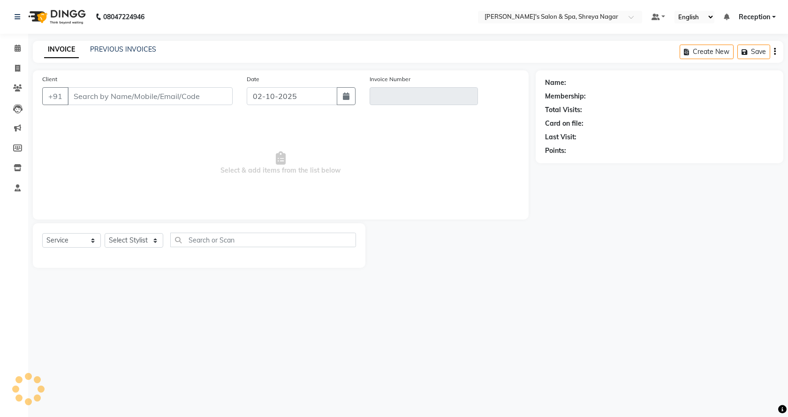
type input "8551850007"
type input "V/2025-26/3236"
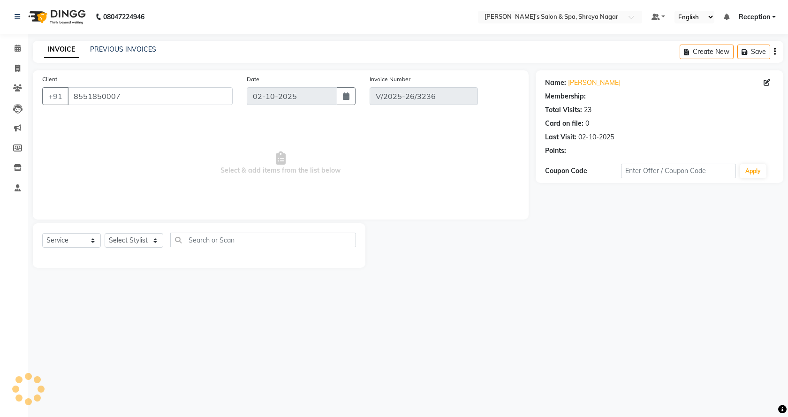
select select "select"
select select "1: Object"
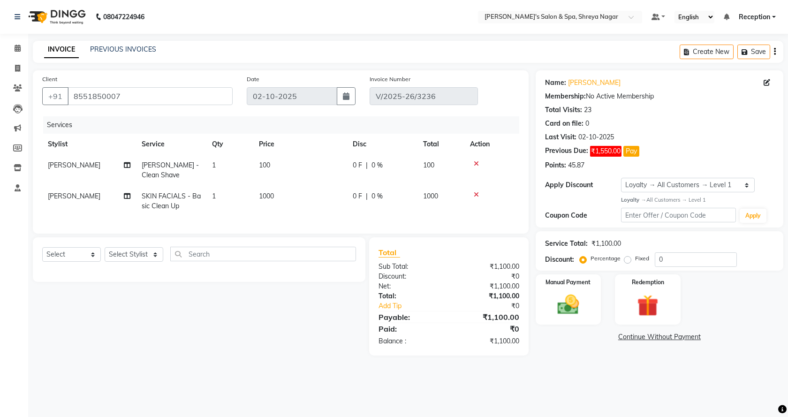
click at [292, 195] on td "1000" at bounding box center [300, 201] width 94 height 31
select select "67480"
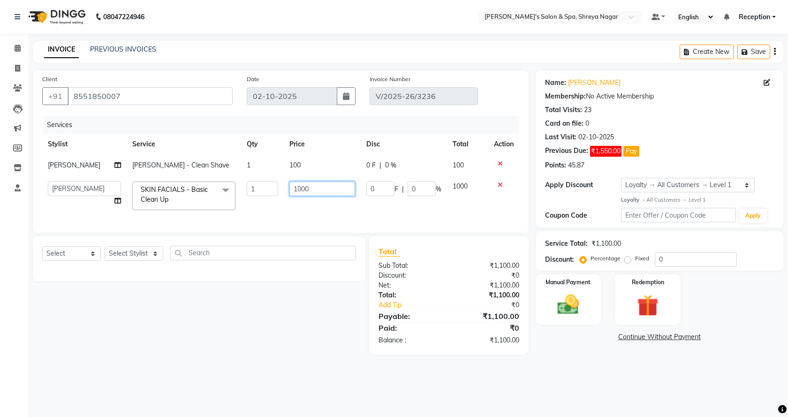
click at [314, 189] on input "1000" at bounding box center [323, 189] width 66 height 15
type input "1"
type input "700"
click at [532, 369] on main "INVOICE PREVIOUS INVOICES Create New Save Client [PHONE_NUMBER] Date [DATE] Inv…" at bounding box center [408, 205] width 760 height 328
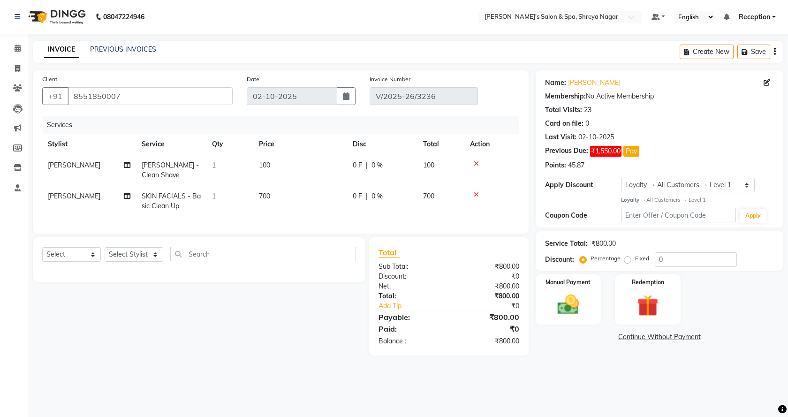
click at [635, 335] on link "Continue Without Payment" at bounding box center [660, 337] width 244 height 10
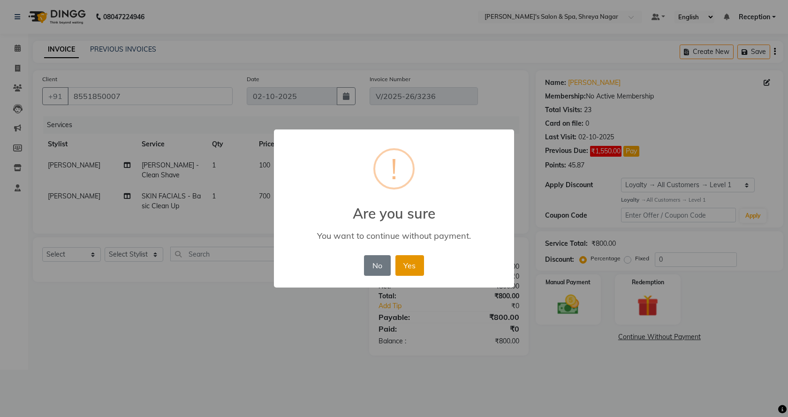
click at [417, 265] on button "Yes" at bounding box center [410, 265] width 29 height 21
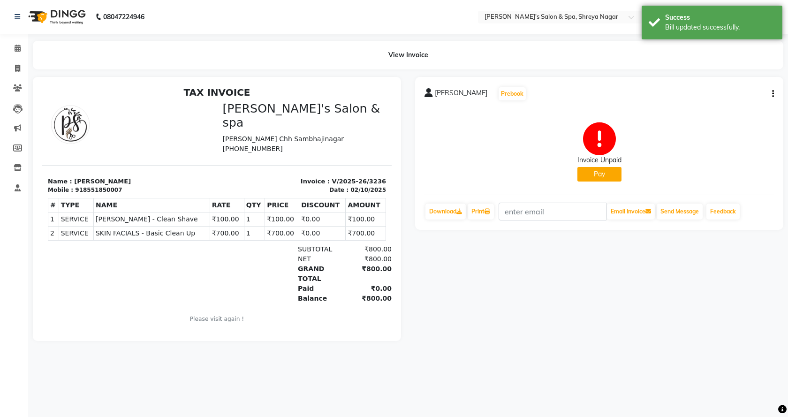
scroll to position [8, 0]
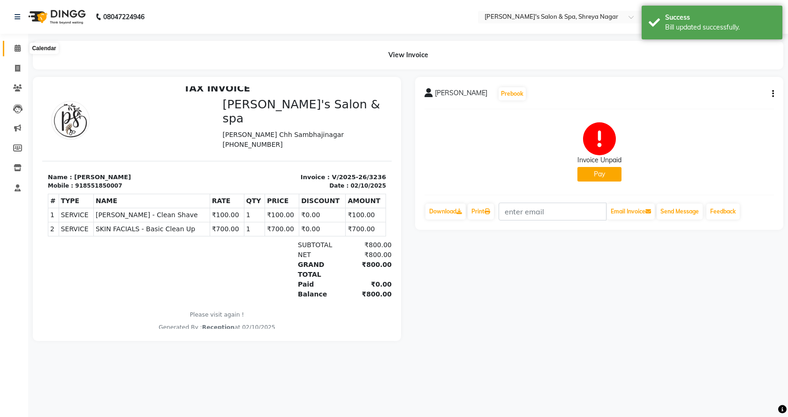
click at [16, 43] on span at bounding box center [17, 48] width 16 height 11
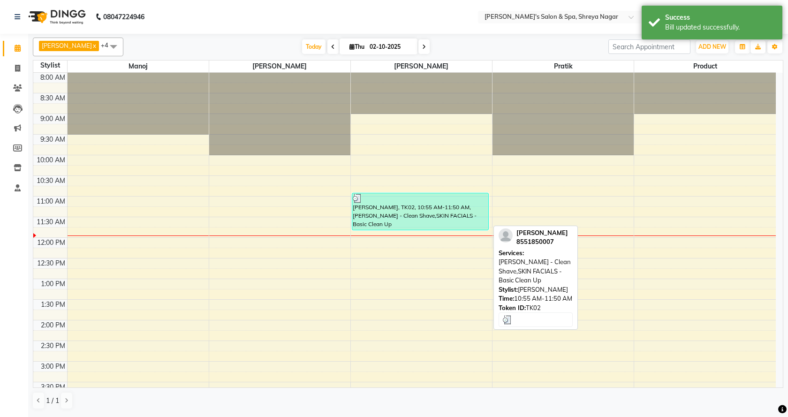
click at [441, 206] on div "[PERSON_NAME], TK02, 10:55 AM-11:50 AM, [PERSON_NAME] - Clean Shave,SKIN FACIAL…" at bounding box center [420, 211] width 136 height 37
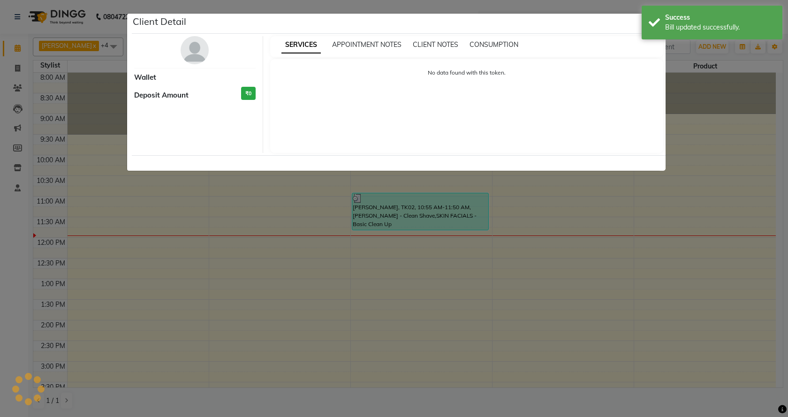
select select "3"
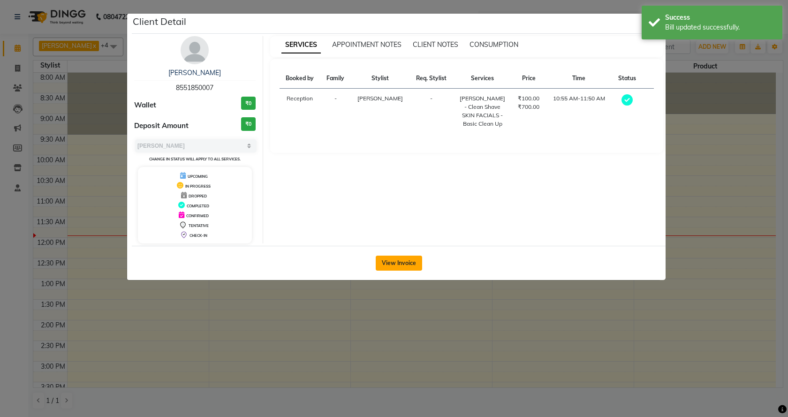
click at [402, 262] on button "View Invoice" at bounding box center [399, 263] width 46 height 15
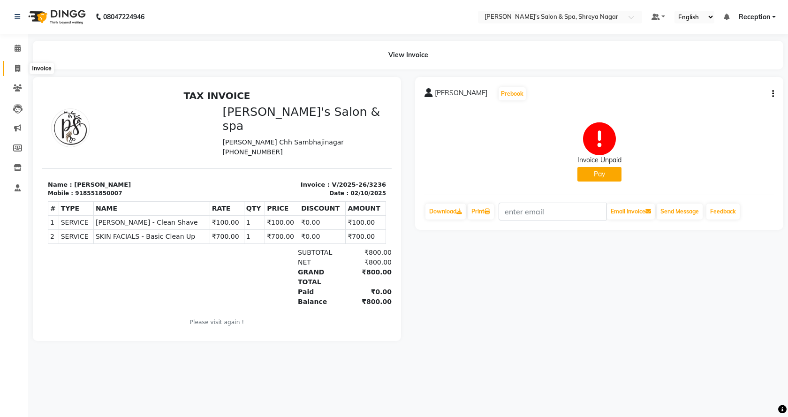
click at [17, 66] on icon at bounding box center [17, 68] width 5 height 7
select select "service"
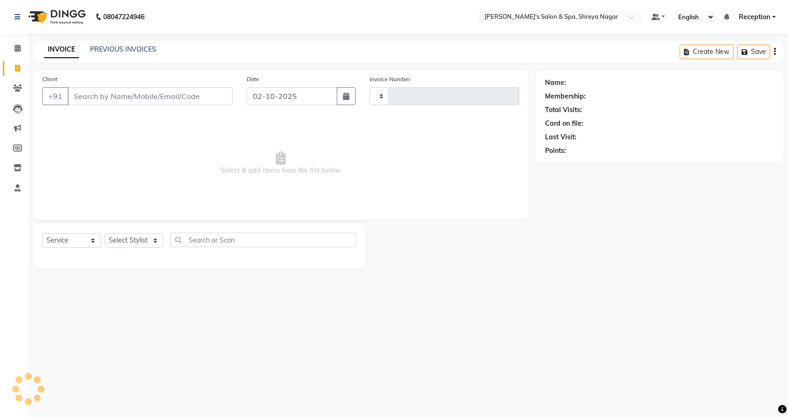
type input "3238"
select select "7591"
click at [135, 96] on input "Client" at bounding box center [150, 96] width 165 height 18
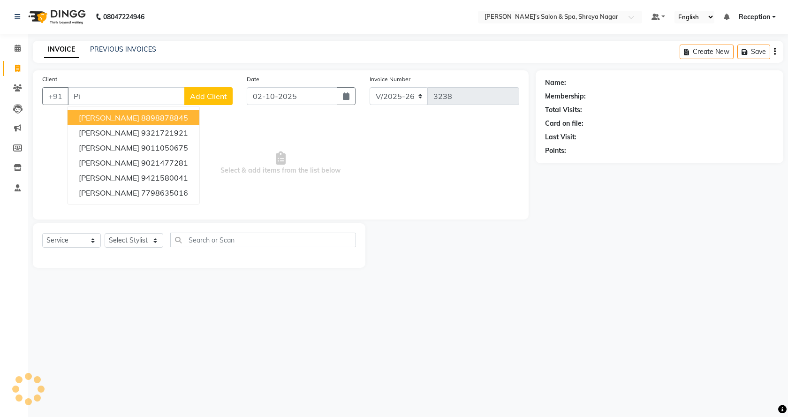
type input "P"
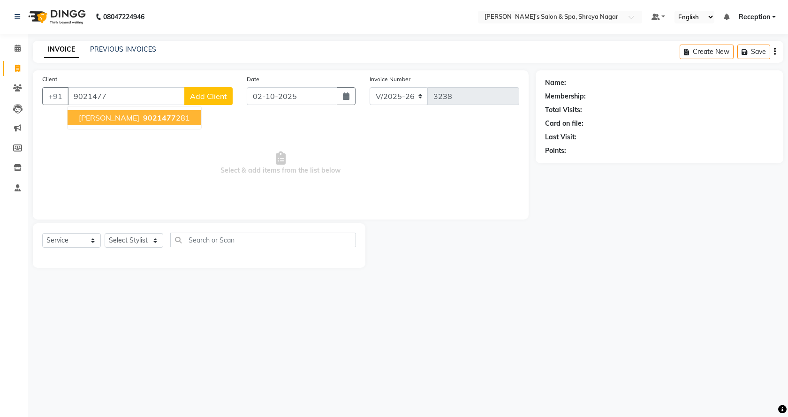
click at [143, 122] on span "9021477" at bounding box center [159, 117] width 33 height 9
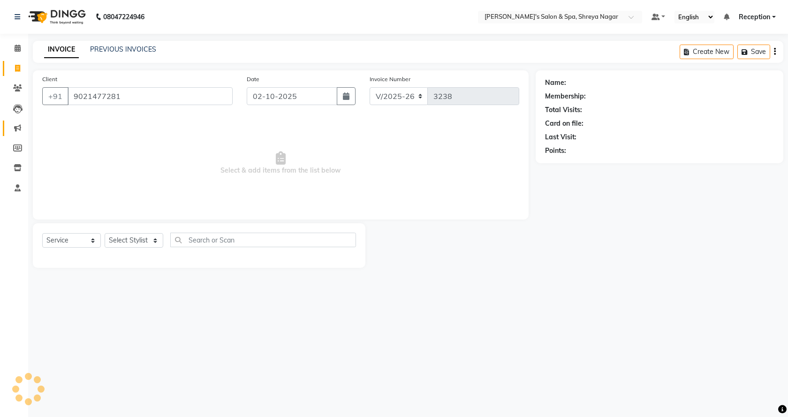
type input "9021477281"
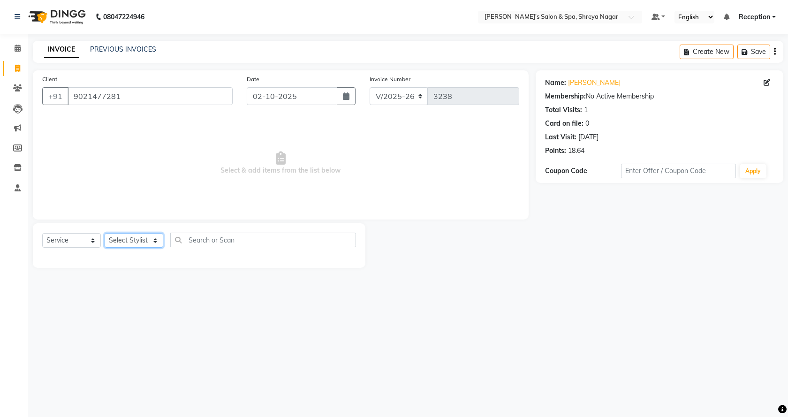
drag, startPoint x: 156, startPoint y: 240, endPoint x: 149, endPoint y: 246, distance: 9.6
click at [156, 240] on select "Select Stylist [PERSON_NAME] [PERSON_NAME] [PERSON_NAME] Product Reception" at bounding box center [134, 240] width 59 height 15
click at [105, 233] on select "Select Stylist [PERSON_NAME] [PERSON_NAME] [PERSON_NAME] Product Reception" at bounding box center [134, 240] width 59 height 15
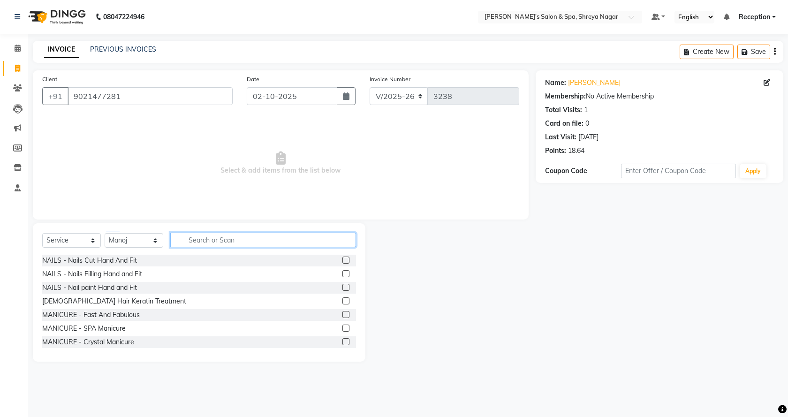
click at [223, 241] on input "text" at bounding box center [263, 240] width 186 height 15
drag, startPoint x: 160, startPoint y: 241, endPoint x: 154, endPoint y: 245, distance: 6.7
click at [160, 241] on select "Select Stylist [PERSON_NAME] [PERSON_NAME] [PERSON_NAME] Product Reception" at bounding box center [134, 240] width 59 height 15
select select "67480"
click at [105, 233] on select "Select Stylist [PERSON_NAME] [PERSON_NAME] [PERSON_NAME] Product Reception" at bounding box center [134, 240] width 59 height 15
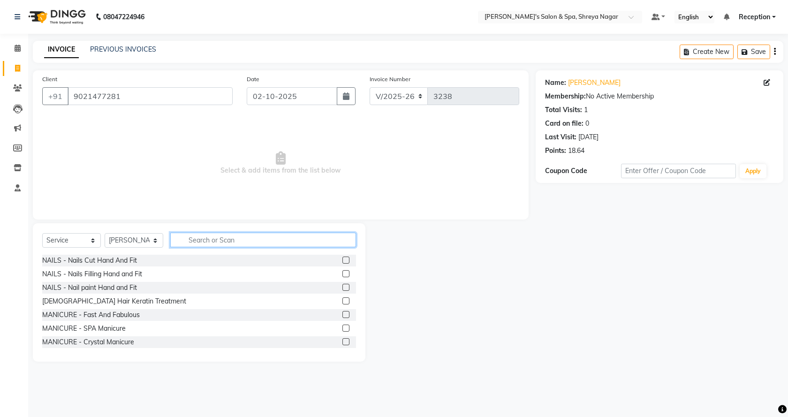
click at [219, 238] on input "text" at bounding box center [263, 240] width 186 height 15
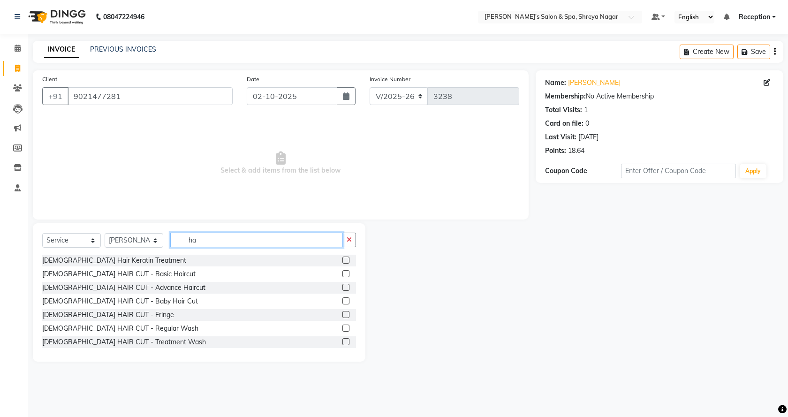
type input "h"
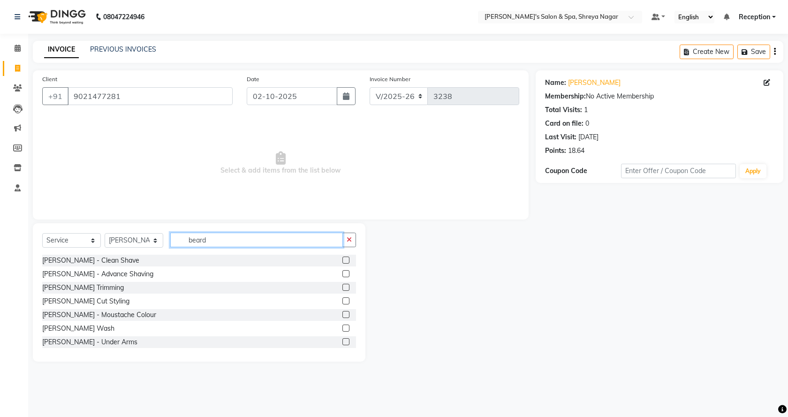
type input "beard"
click at [343, 300] on label at bounding box center [346, 301] width 7 height 7
click at [343, 300] on input "checkbox" at bounding box center [346, 301] width 6 height 6
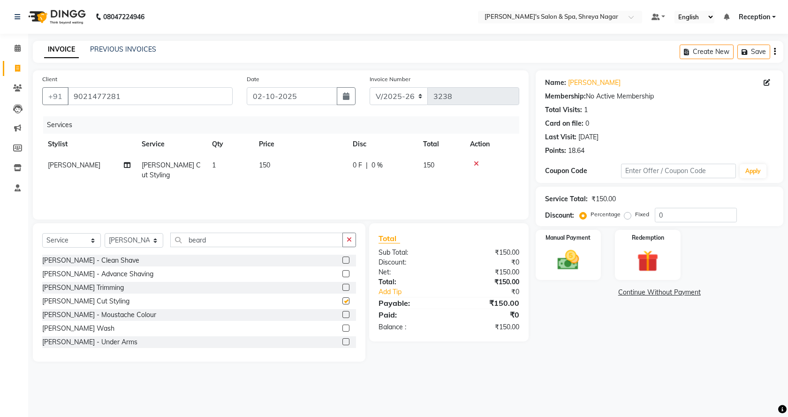
checkbox input "false"
click at [574, 258] on img at bounding box center [569, 260] width 37 height 26
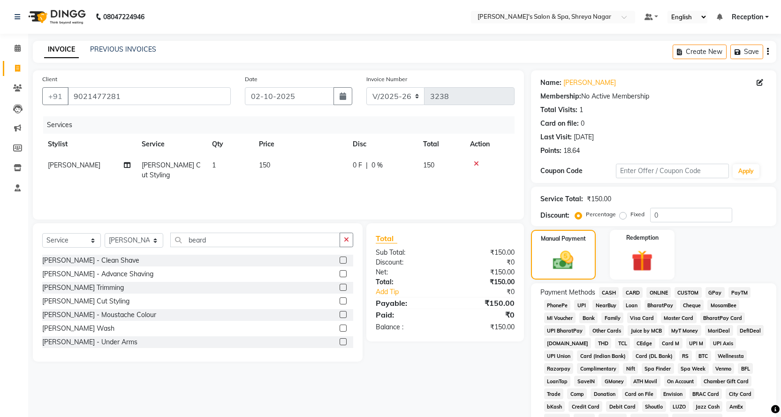
click at [655, 293] on span "ONLINE" at bounding box center [659, 292] width 24 height 11
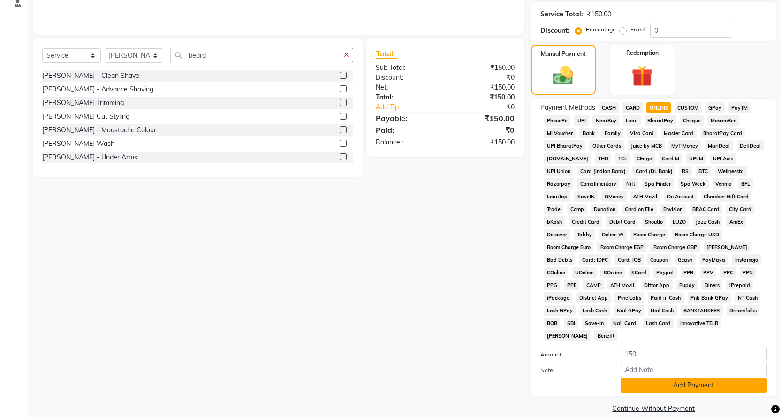
click at [644, 378] on button "Add Payment" at bounding box center [694, 385] width 146 height 15
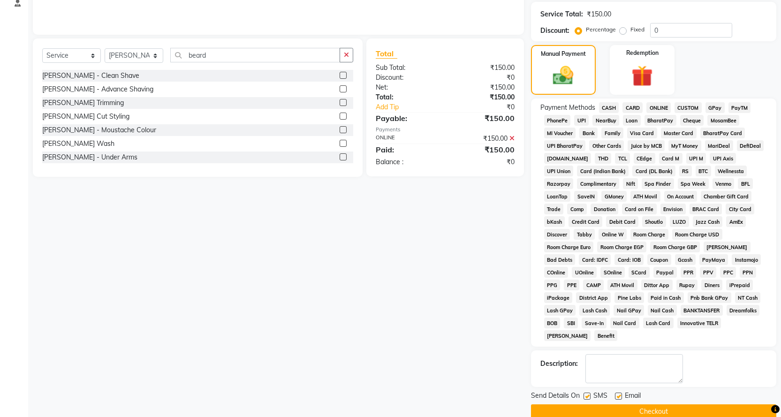
click at [664, 405] on button "Checkout" at bounding box center [653, 412] width 245 height 15
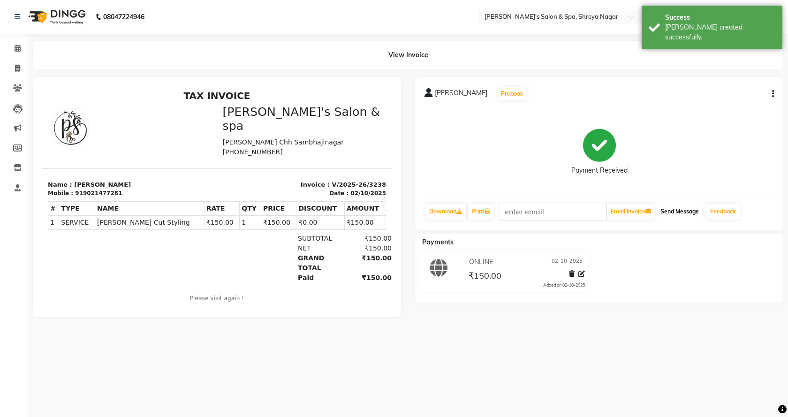
click at [684, 207] on button "Send Message" at bounding box center [680, 212] width 46 height 16
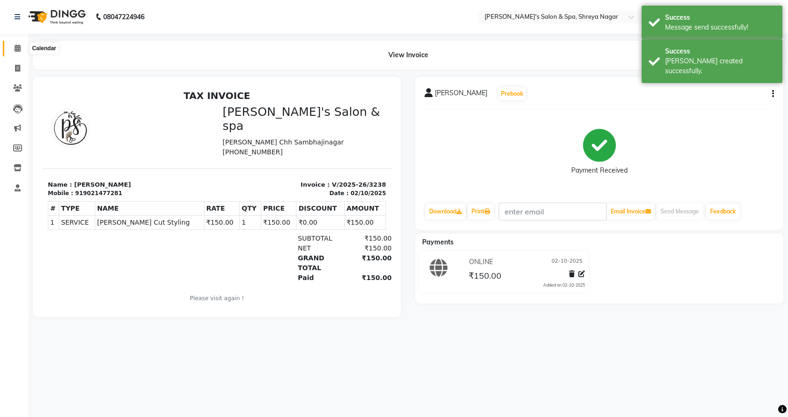
click at [15, 49] on icon at bounding box center [18, 48] width 6 height 7
